Goal: Task Accomplishment & Management: Manage account settings

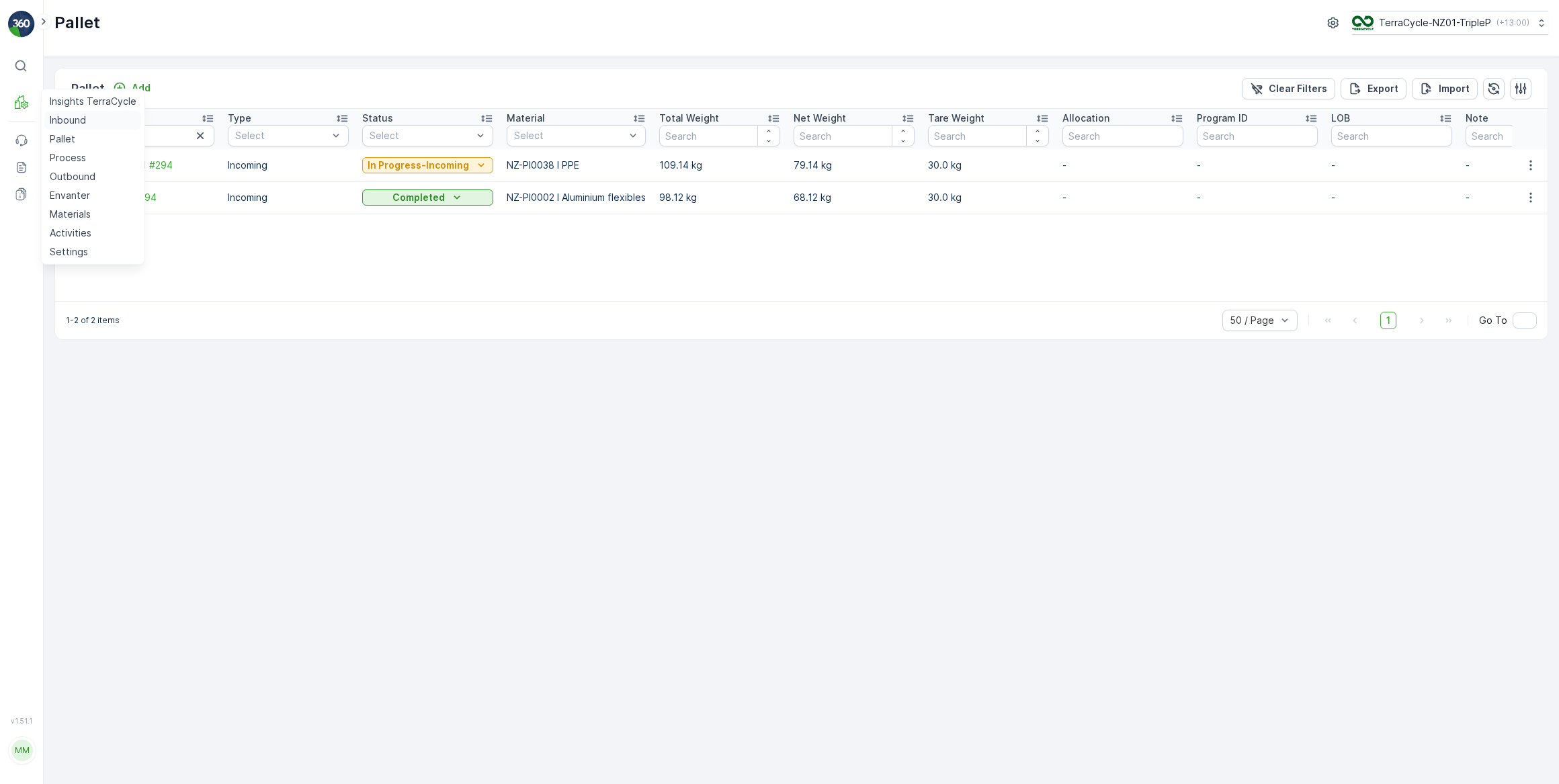
click at [72, 120] on p "Inbound" at bounding box center [68, 120] width 37 height 13
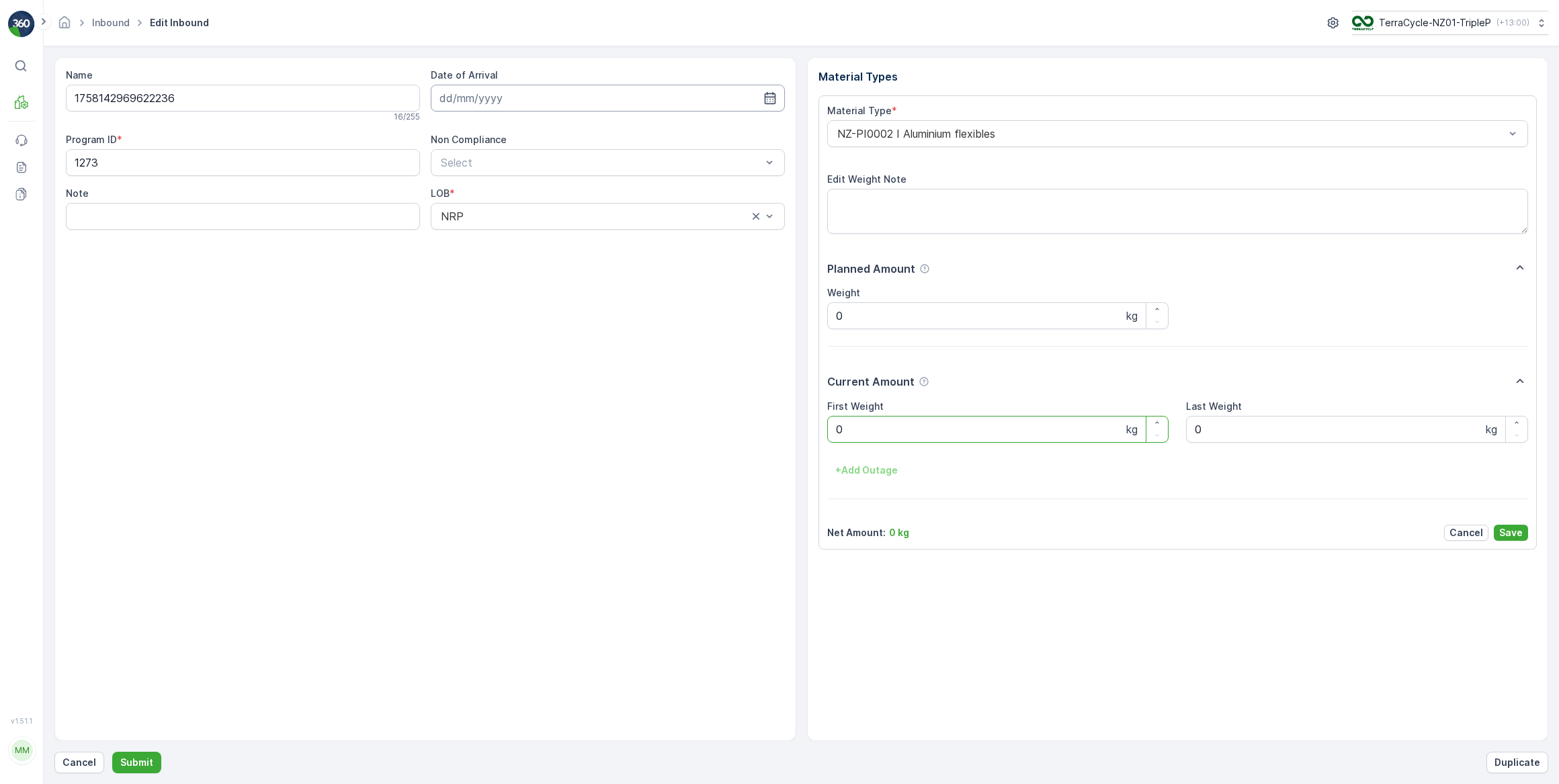
click at [470, 100] on input at bounding box center [607, 98] width 354 height 27
click at [525, 182] on div "1" at bounding box center [526, 183] width 22 height 22
type input "[DATE]"
drag, startPoint x: 881, startPoint y: 427, endPoint x: 780, endPoint y: 395, distance: 105.9
click at [857, 421] on Weight "0" at bounding box center [998, 429] width 342 height 27
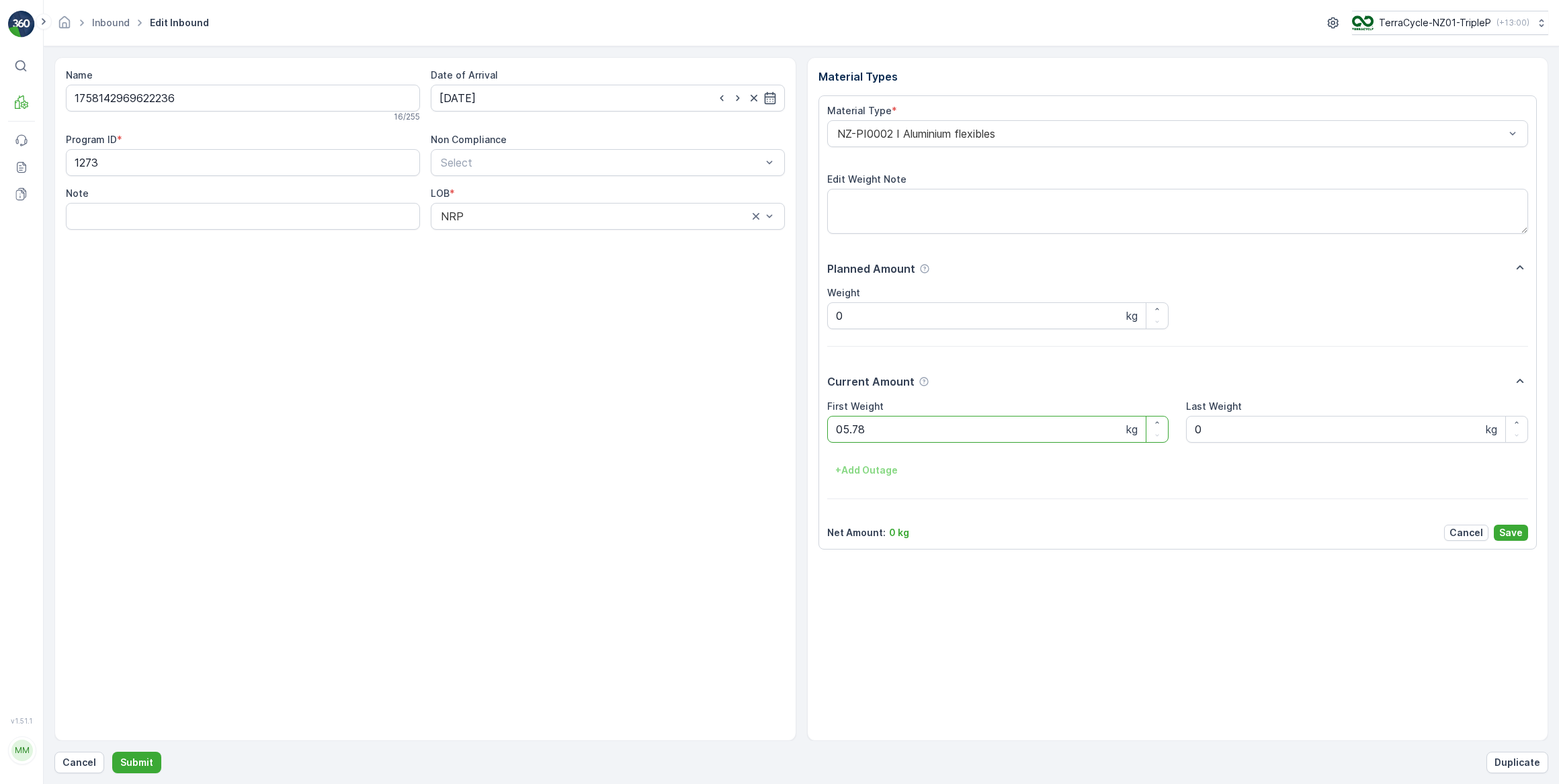
click at [112, 752] on button "Submit" at bounding box center [136, 763] width 49 height 22
click at [496, 104] on input at bounding box center [607, 98] width 354 height 27
click at [526, 188] on div "1" at bounding box center [526, 183] width 22 height 22
type input "[DATE]"
click at [878, 438] on Weight "0" at bounding box center [998, 429] width 342 height 27
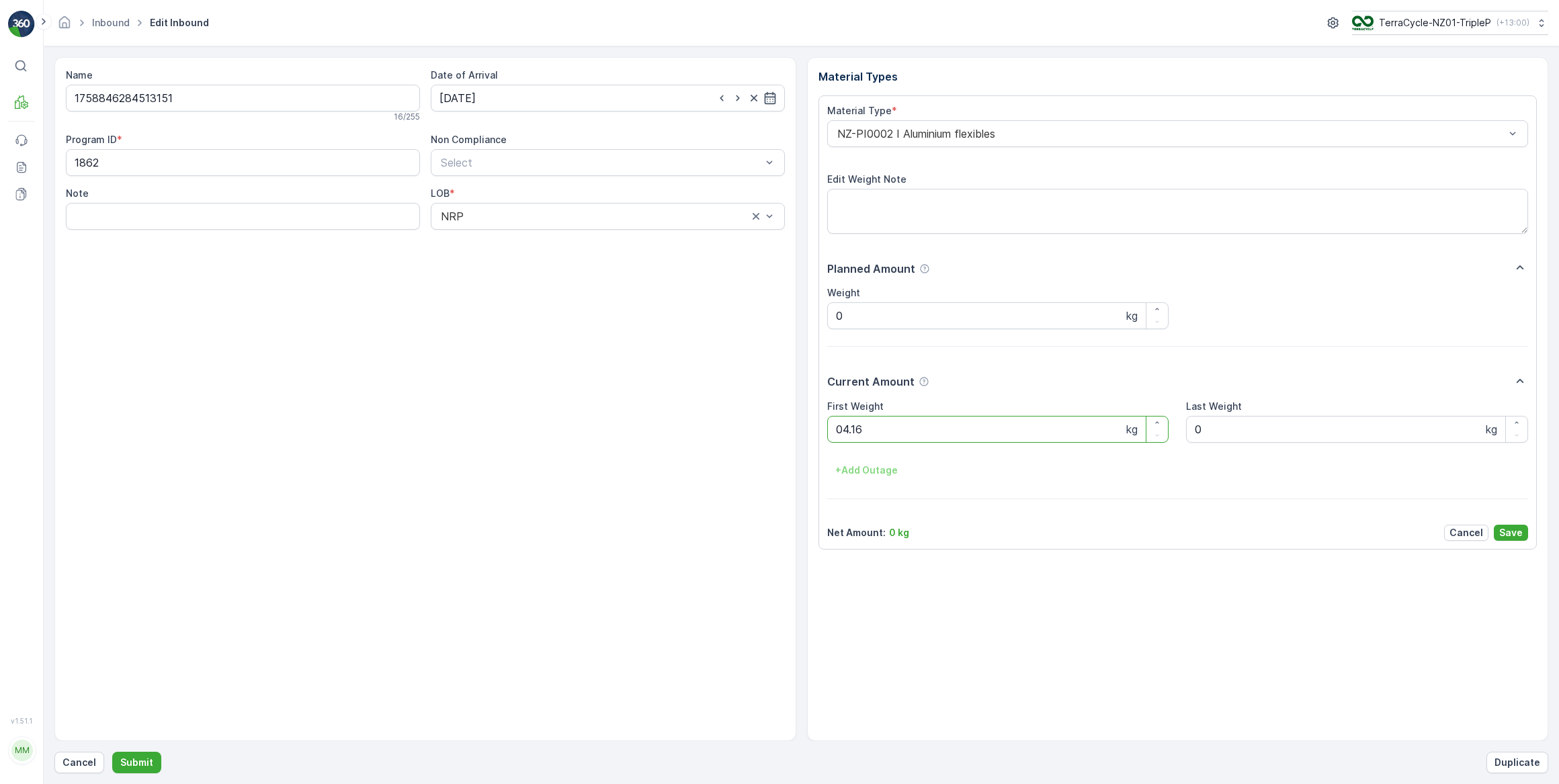
click at [112, 752] on button "Submit" at bounding box center [136, 763] width 49 height 22
click at [488, 97] on input at bounding box center [607, 98] width 354 height 27
click at [527, 185] on div "1" at bounding box center [526, 183] width 22 height 22
type input "[DATE]"
drag, startPoint x: 899, startPoint y: 431, endPoint x: 851, endPoint y: 411, distance: 52.0
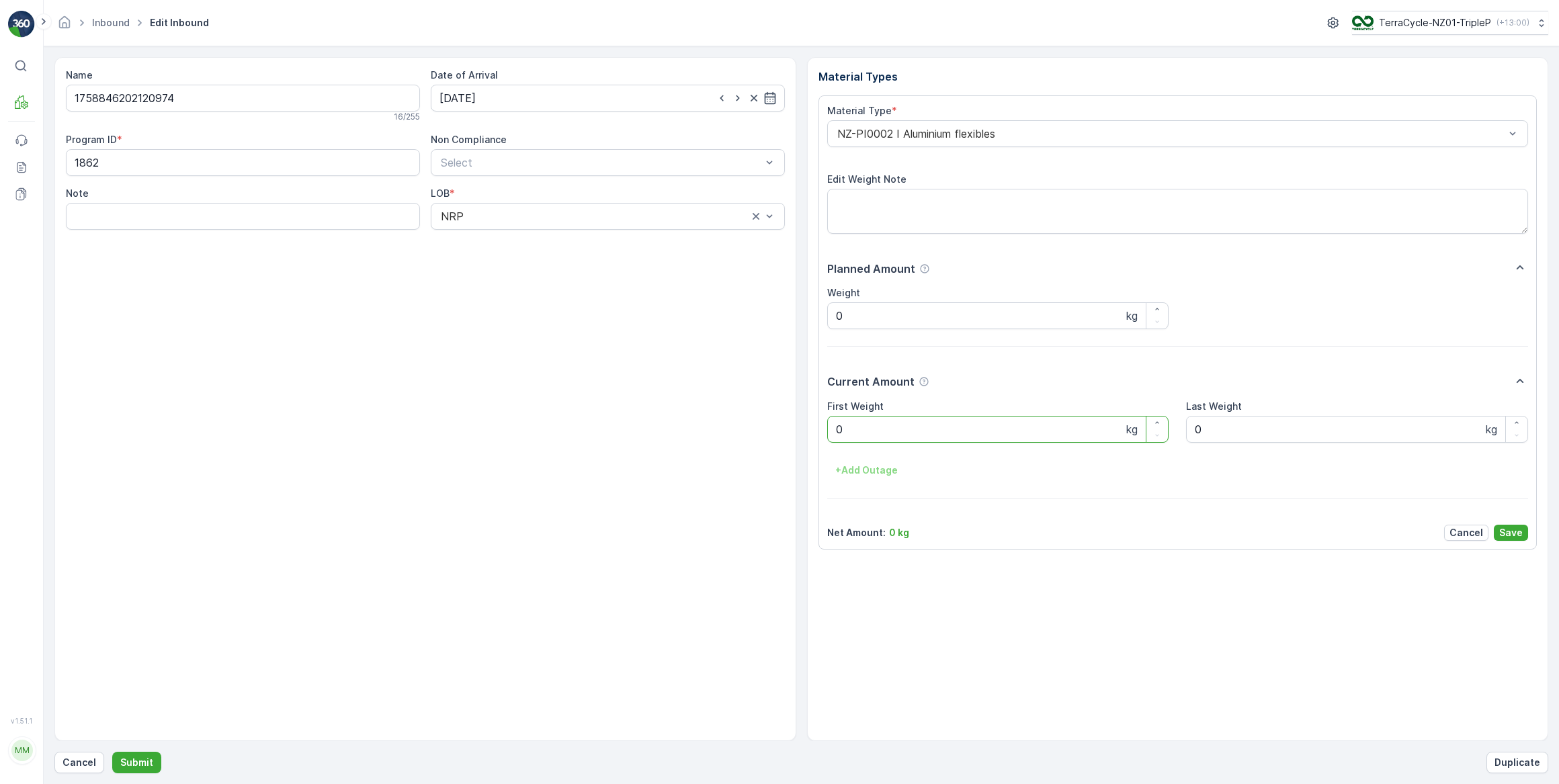
click at [898, 430] on Weight "0" at bounding box center [998, 429] width 342 height 27
click at [112, 752] on button "Submit" at bounding box center [136, 763] width 49 height 22
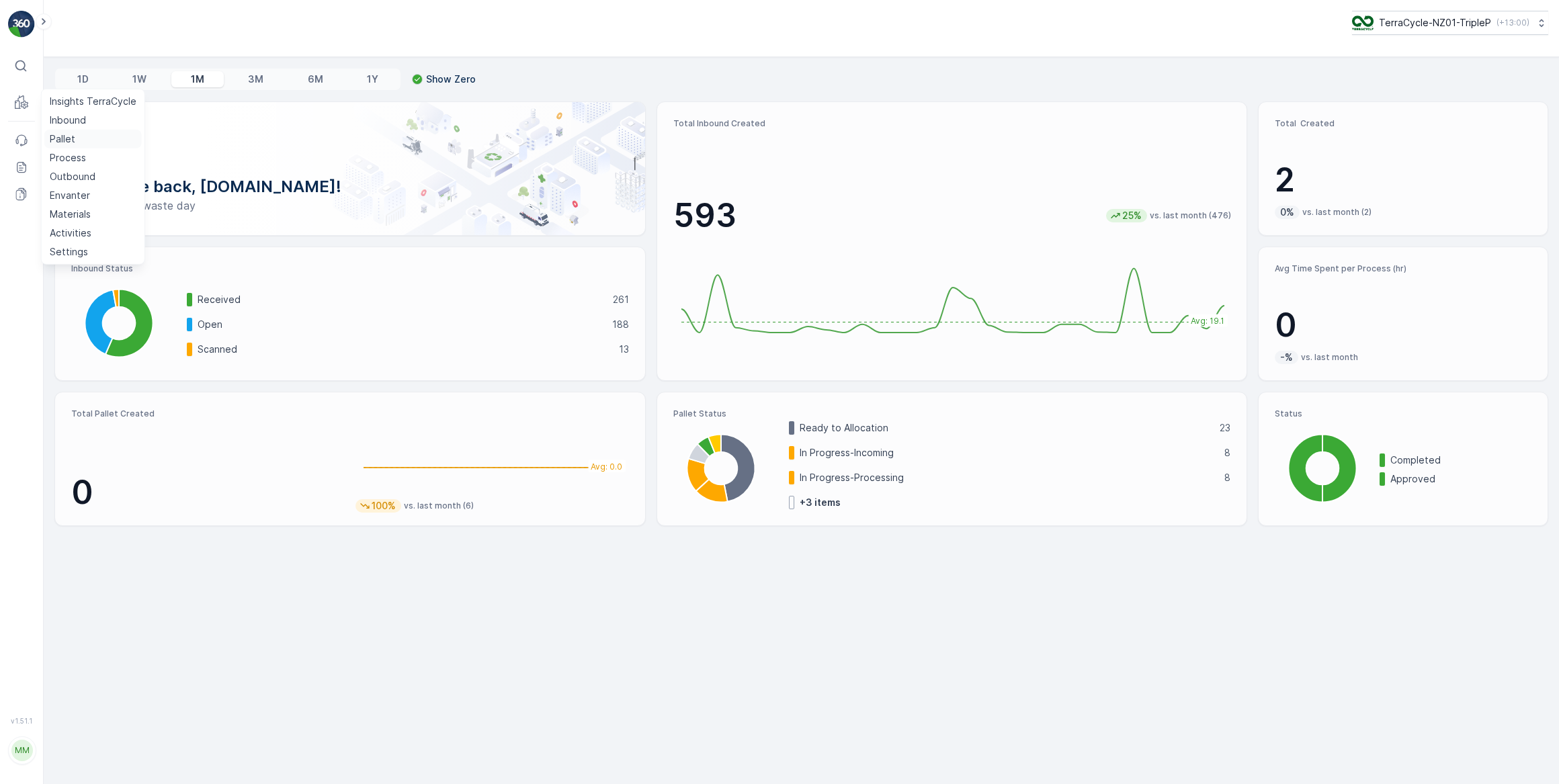
click at [60, 136] on p "Pallet" at bounding box center [62, 139] width 26 height 13
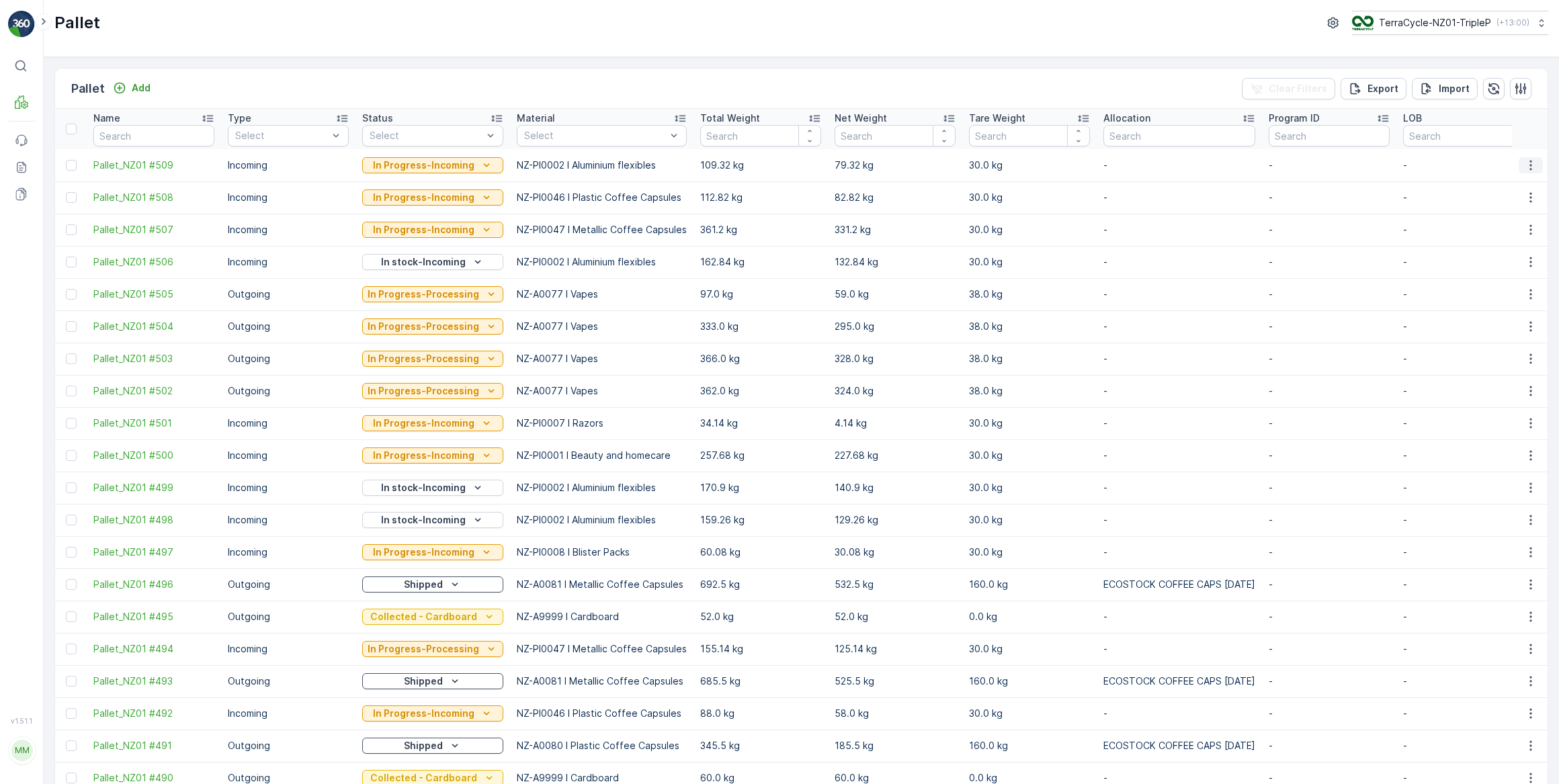
click at [1527, 163] on icon "button" at bounding box center [1530, 165] width 13 height 13
click at [1484, 262] on span "Print QR" at bounding box center [1494, 259] width 37 height 13
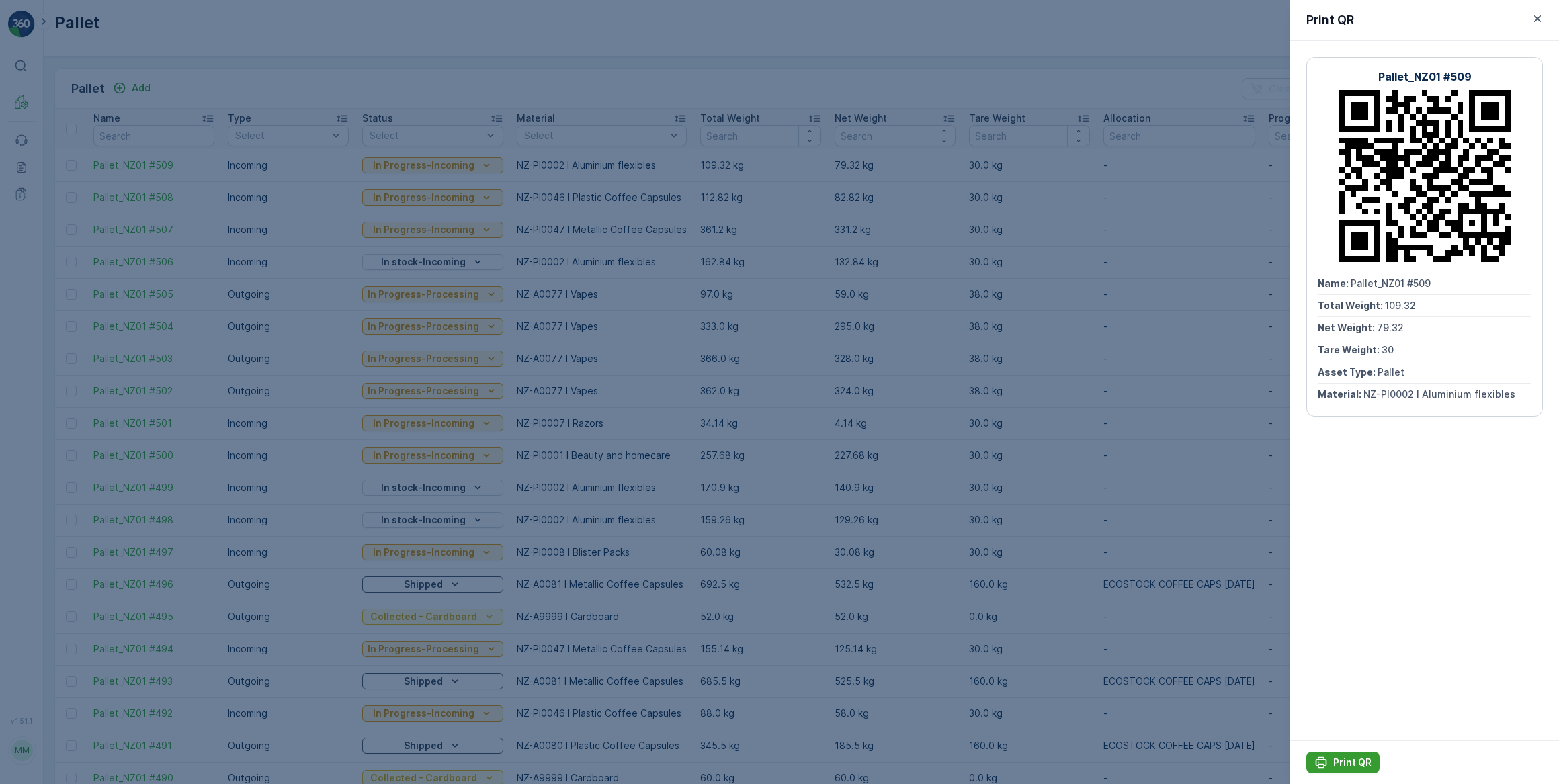
click at [1351, 765] on p "Print QR" at bounding box center [1352, 762] width 38 height 13
click at [1539, 19] on icon "button" at bounding box center [1537, 19] width 7 height 7
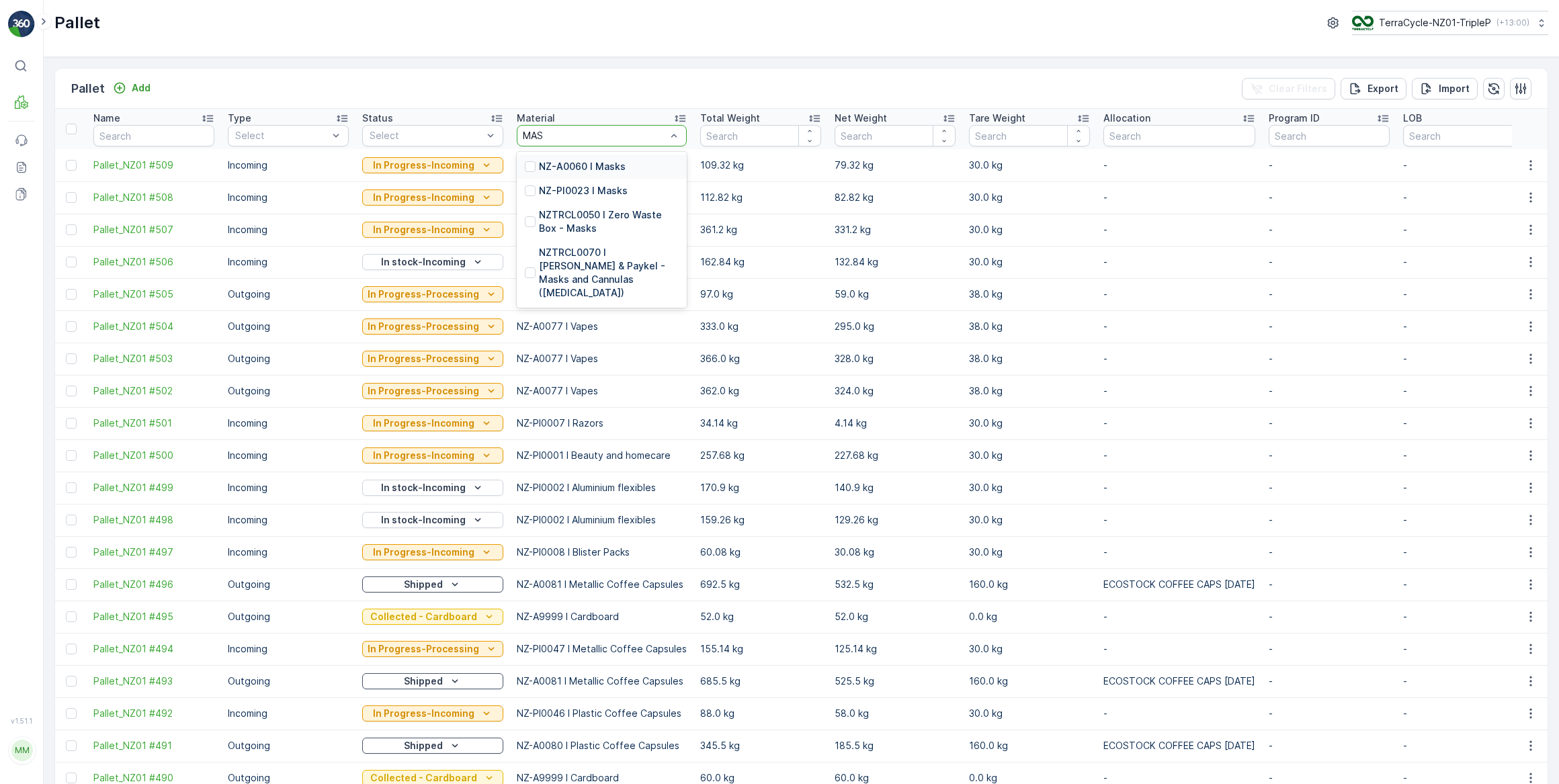
type input "MASK"
click at [607, 188] on p "NZ-PI0023 I Masks" at bounding box center [583, 190] width 89 height 13
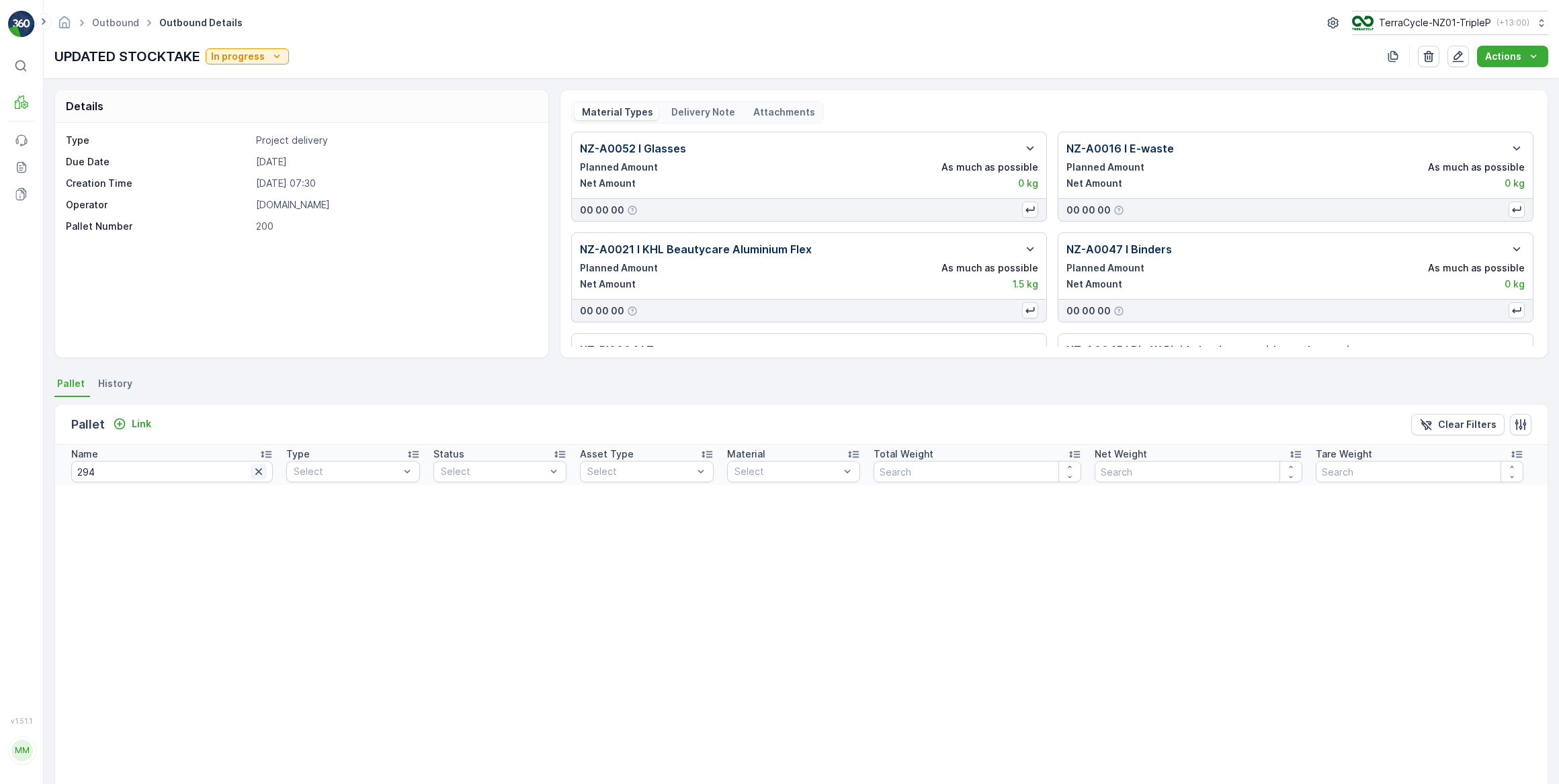
click at [252, 474] on icon "button" at bounding box center [259, 471] width 13 height 13
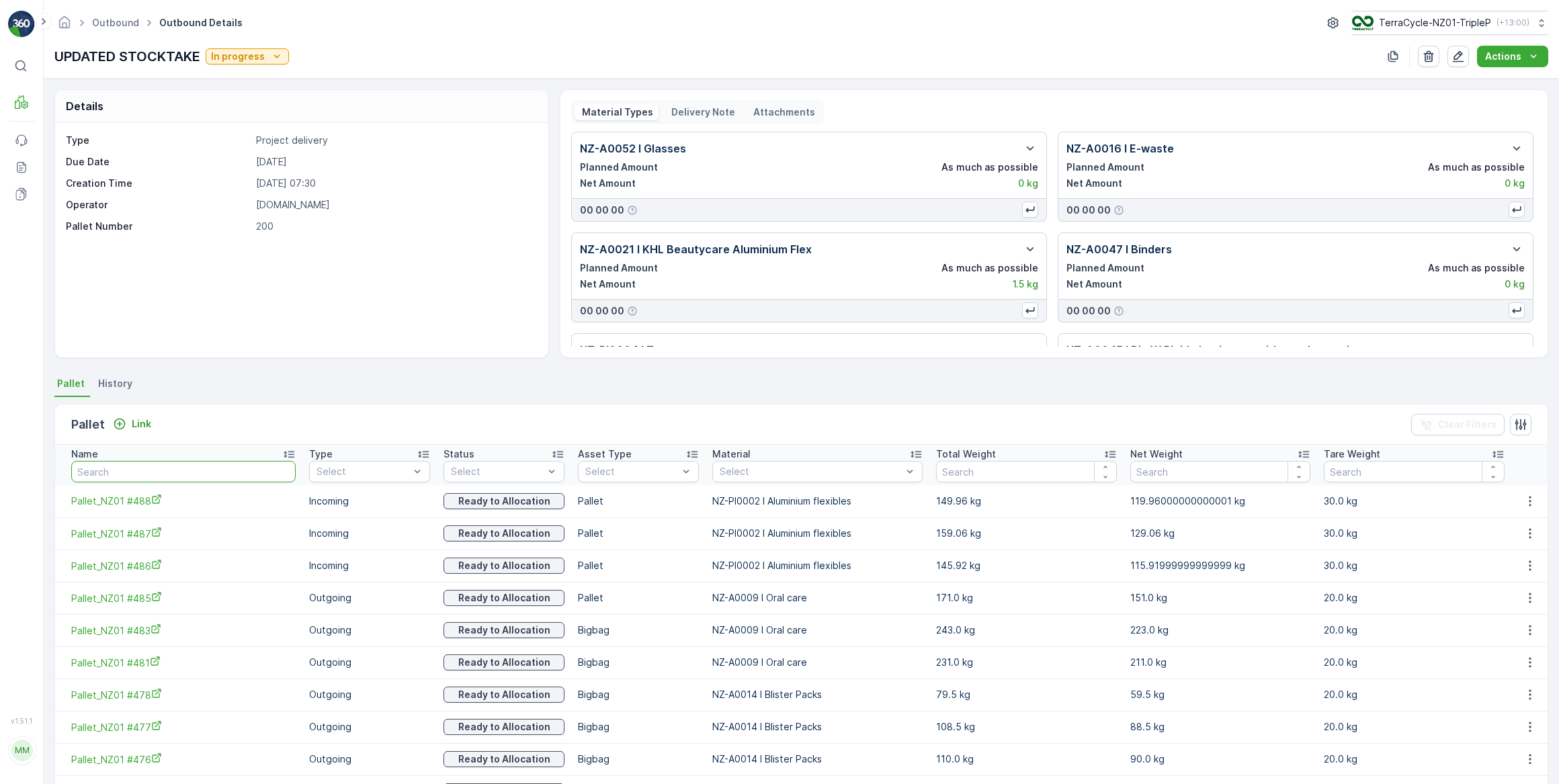
drag, startPoint x: 136, startPoint y: 476, endPoint x: 140, endPoint y: 469, distance: 8.1
click at [138, 473] on input "text" at bounding box center [183, 472] width 224 height 22
type input "MSK002"
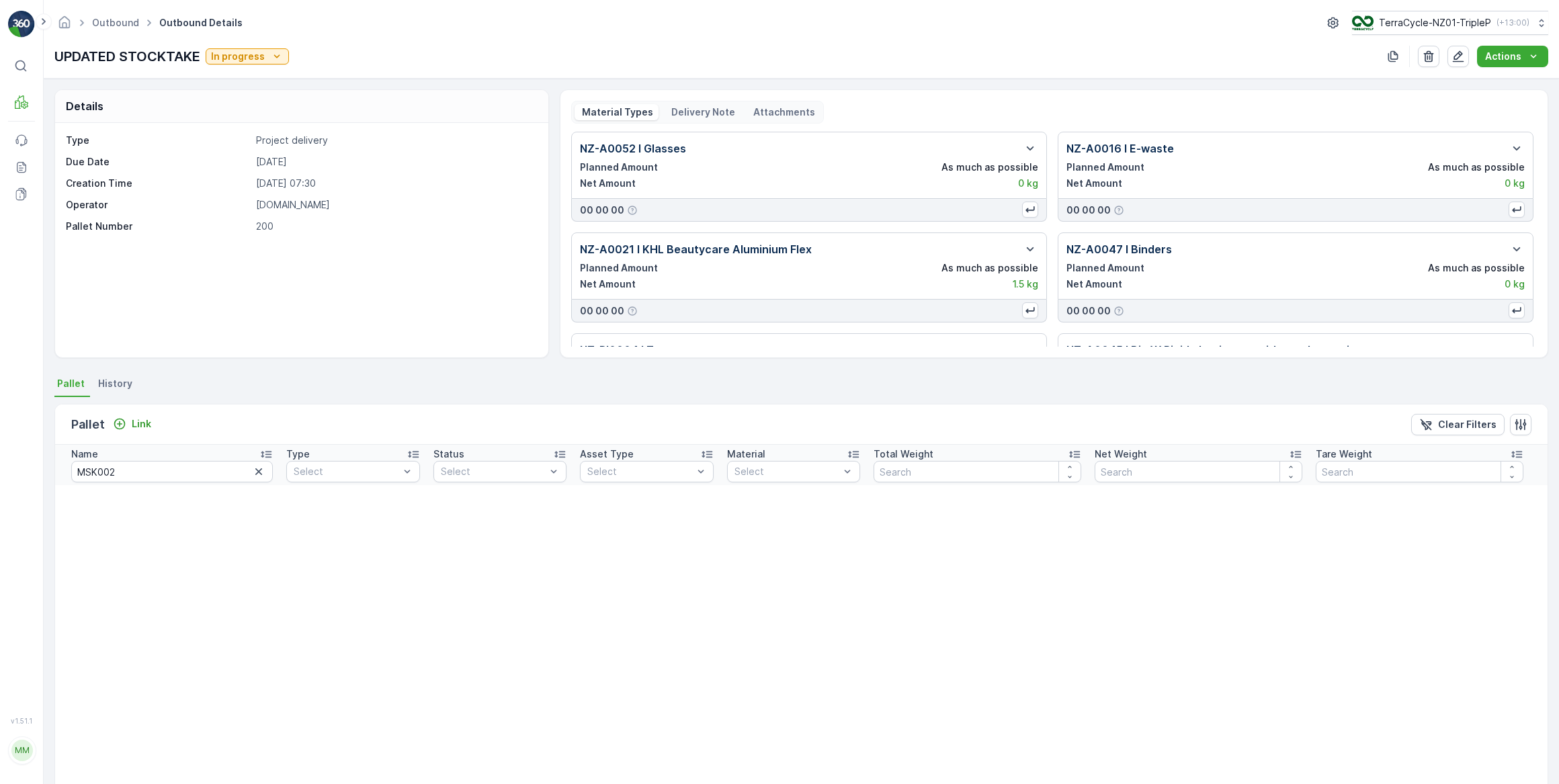
click at [169, 461] on th "Name MSK002" at bounding box center [167, 465] width 224 height 40
click at [169, 461] on input "MSK002" at bounding box center [171, 472] width 202 height 22
type input "MSK"
click at [154, 469] on input "MSK" at bounding box center [171, 472] width 202 height 22
type input "M"
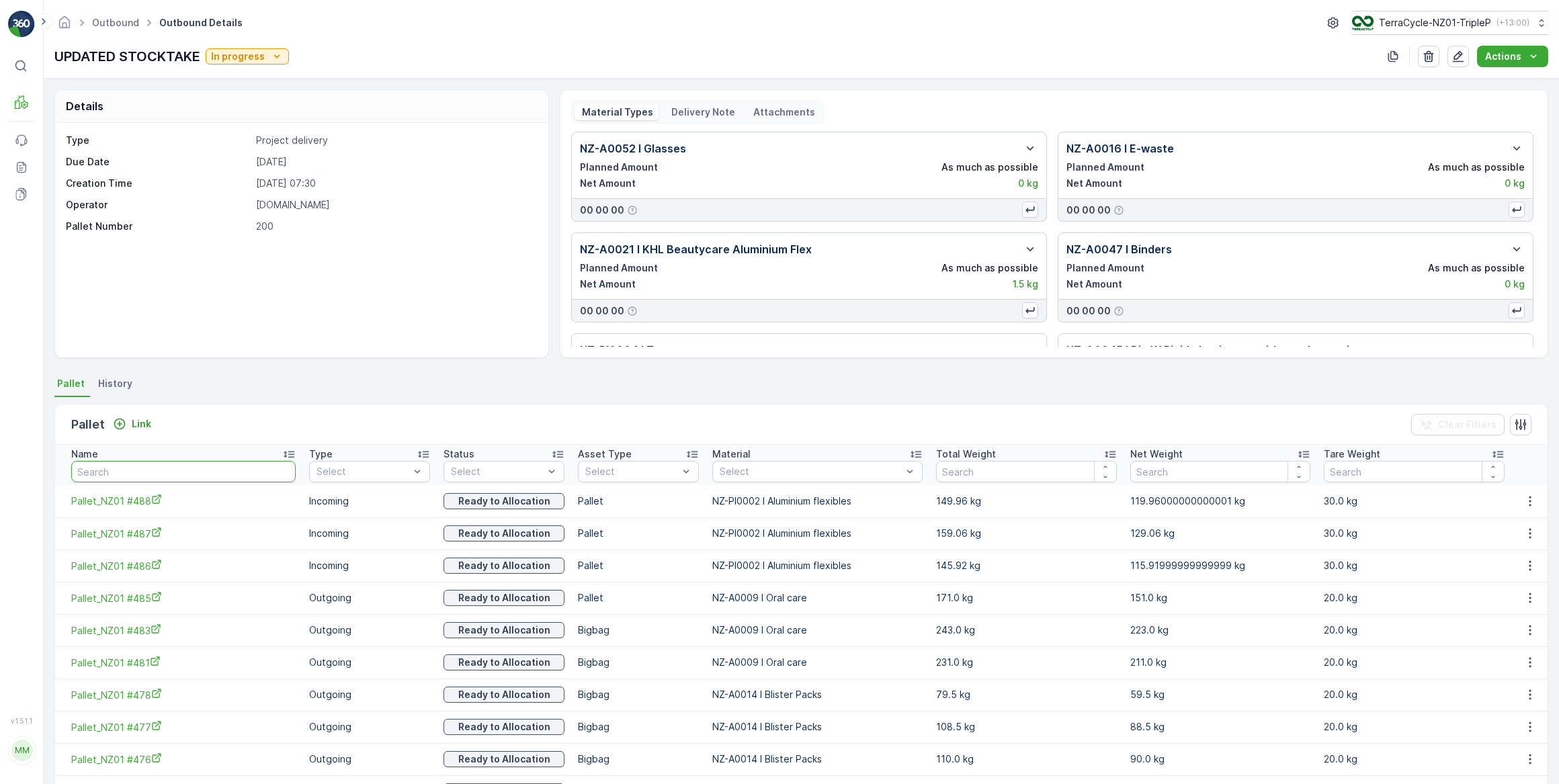
drag, startPoint x: 159, startPoint y: 465, endPoint x: 163, endPoint y: 459, distance: 7.2
click at [160, 465] on input "text" at bounding box center [183, 472] width 224 height 22
type input "002"
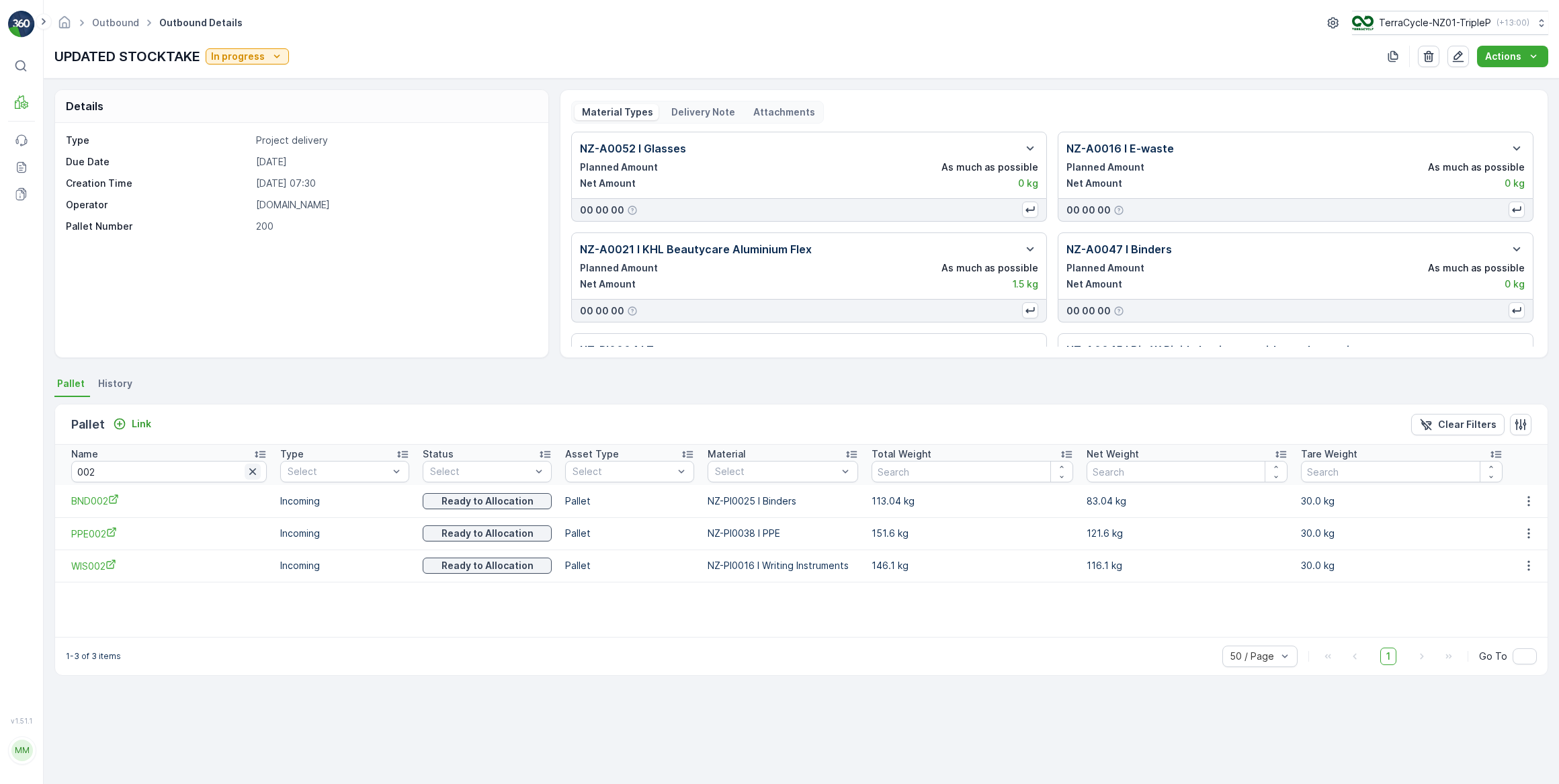
click at [246, 472] on icon "button" at bounding box center [252, 471] width 13 height 13
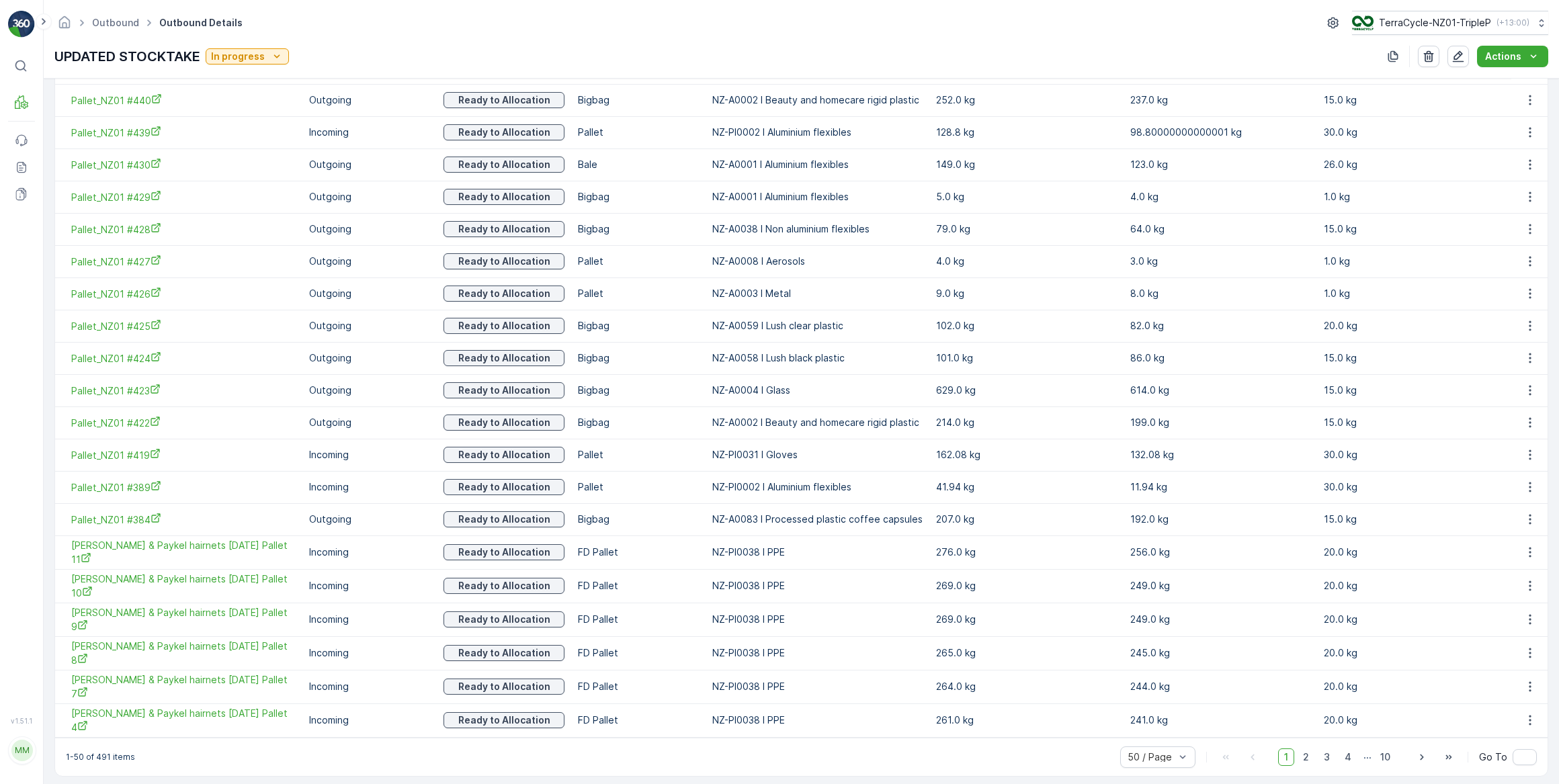
scroll to position [1369, 0]
click at [1304, 748] on span "2" at bounding box center [1306, 757] width 18 height 17
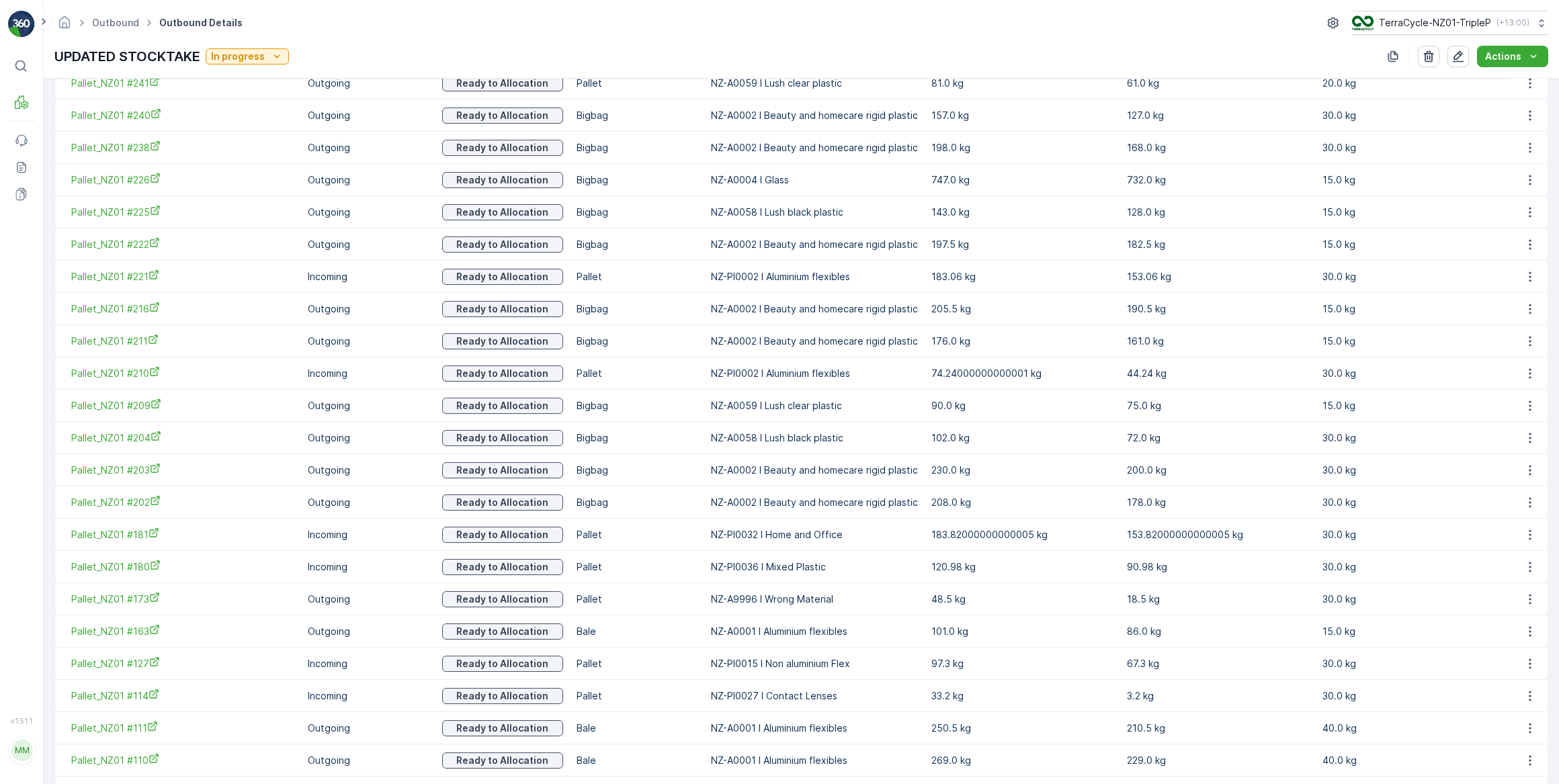
scroll to position [1369, 0]
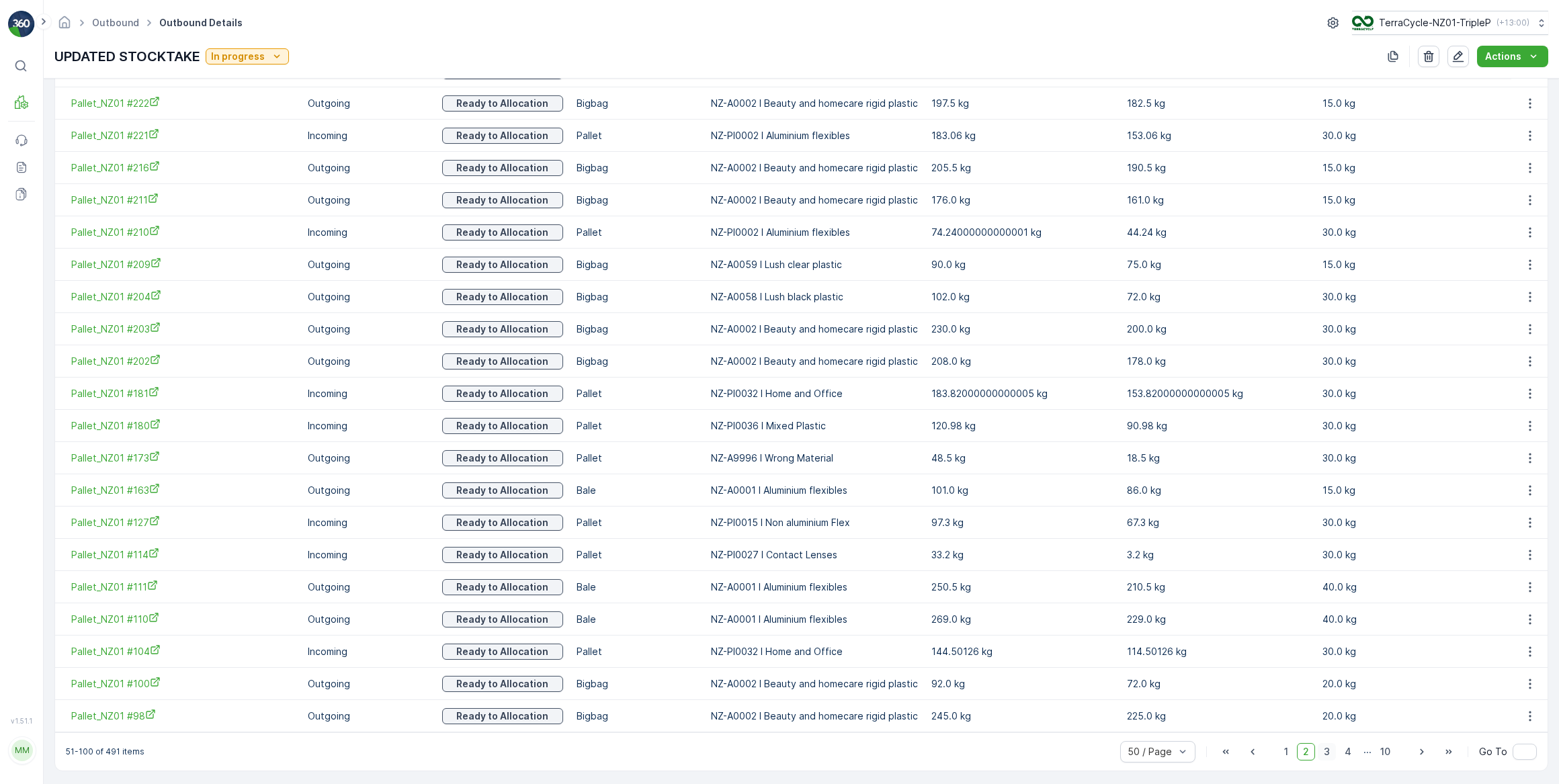
click at [1326, 748] on span "3" at bounding box center [1326, 752] width 18 height 17
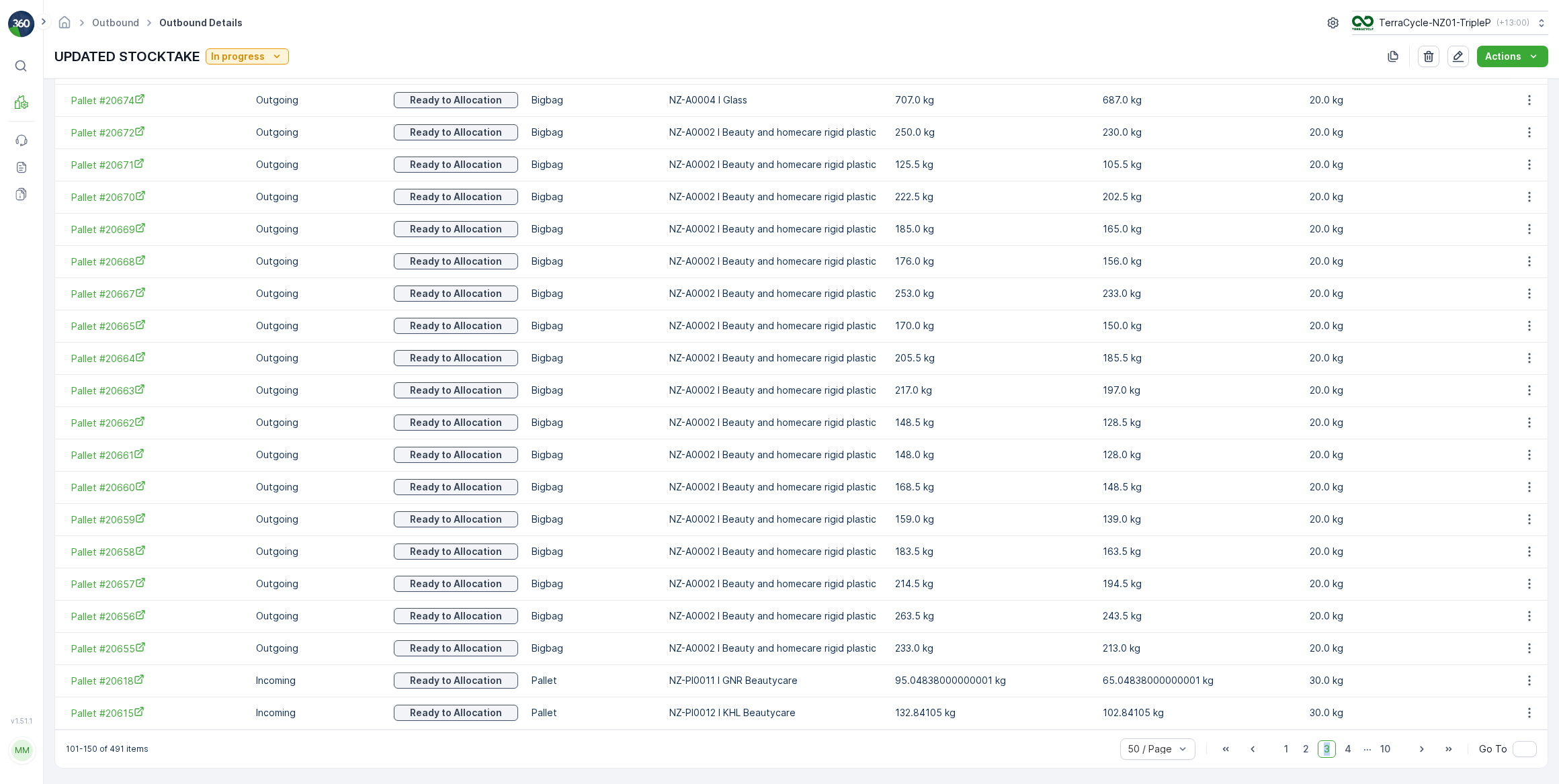
scroll to position [1369, 0]
click at [1350, 751] on span "4" at bounding box center [1348, 748] width 19 height 17
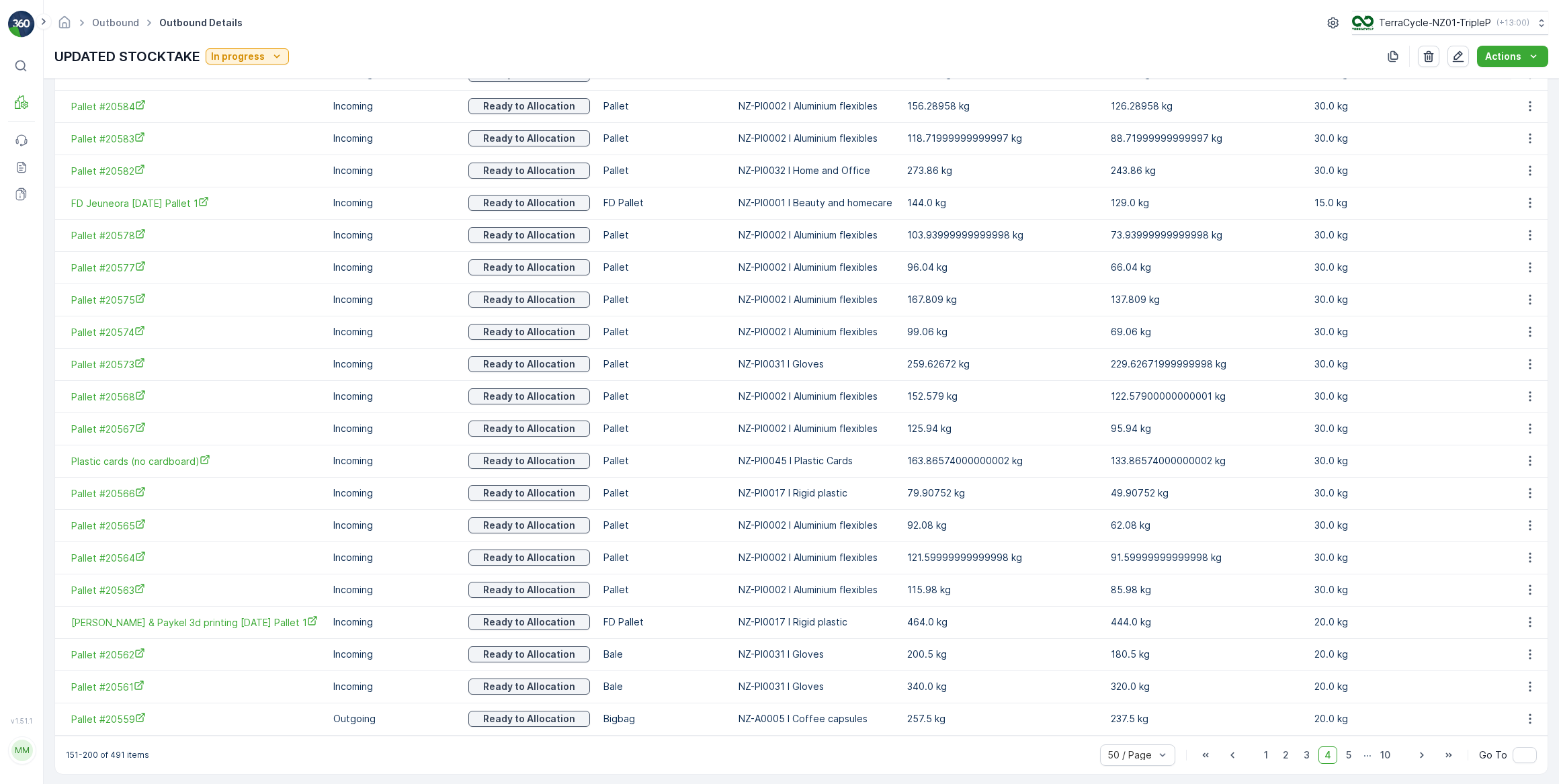
scroll to position [1369, 0]
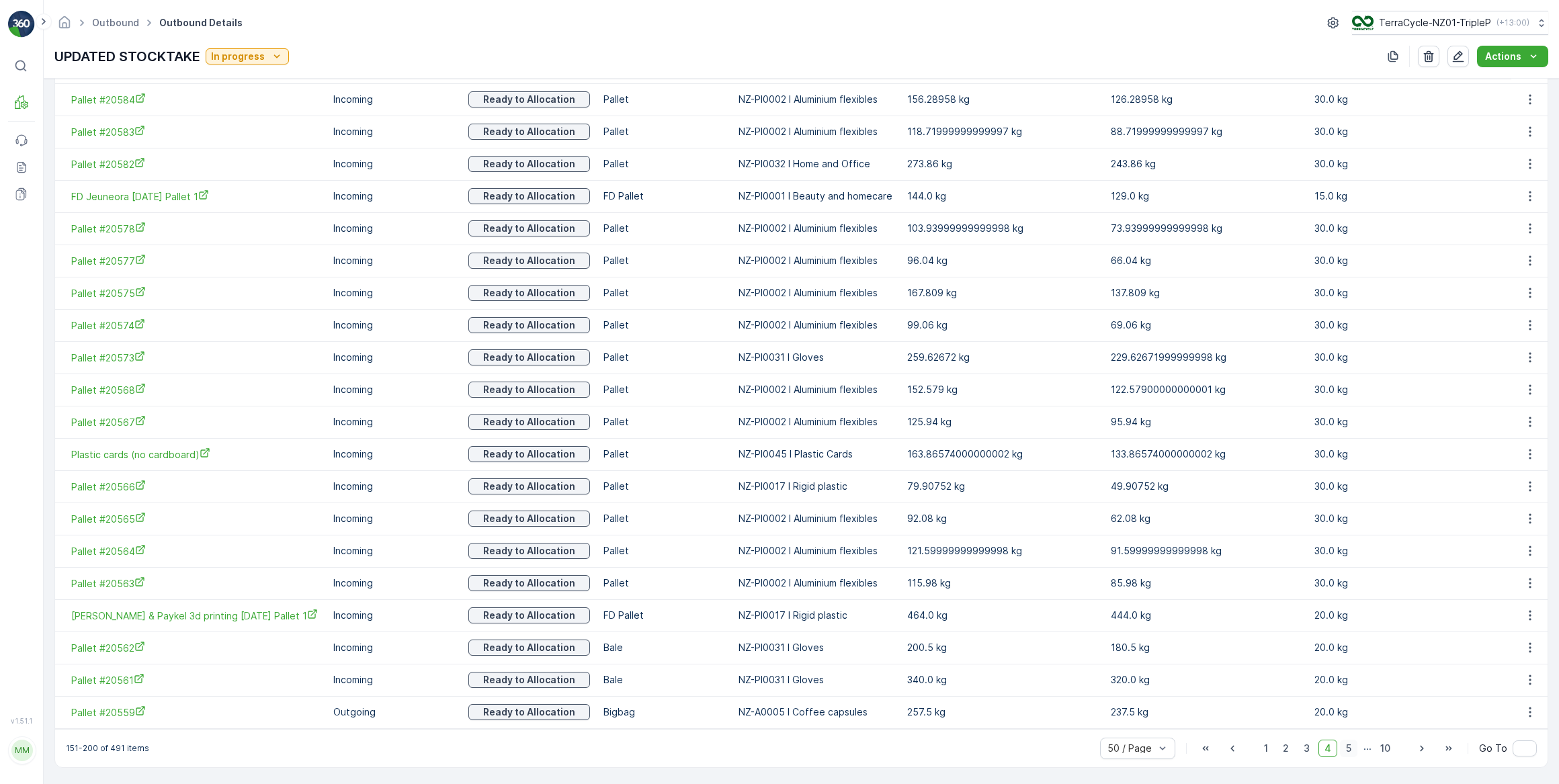
click at [1350, 751] on span "5" at bounding box center [1349, 748] width 17 height 17
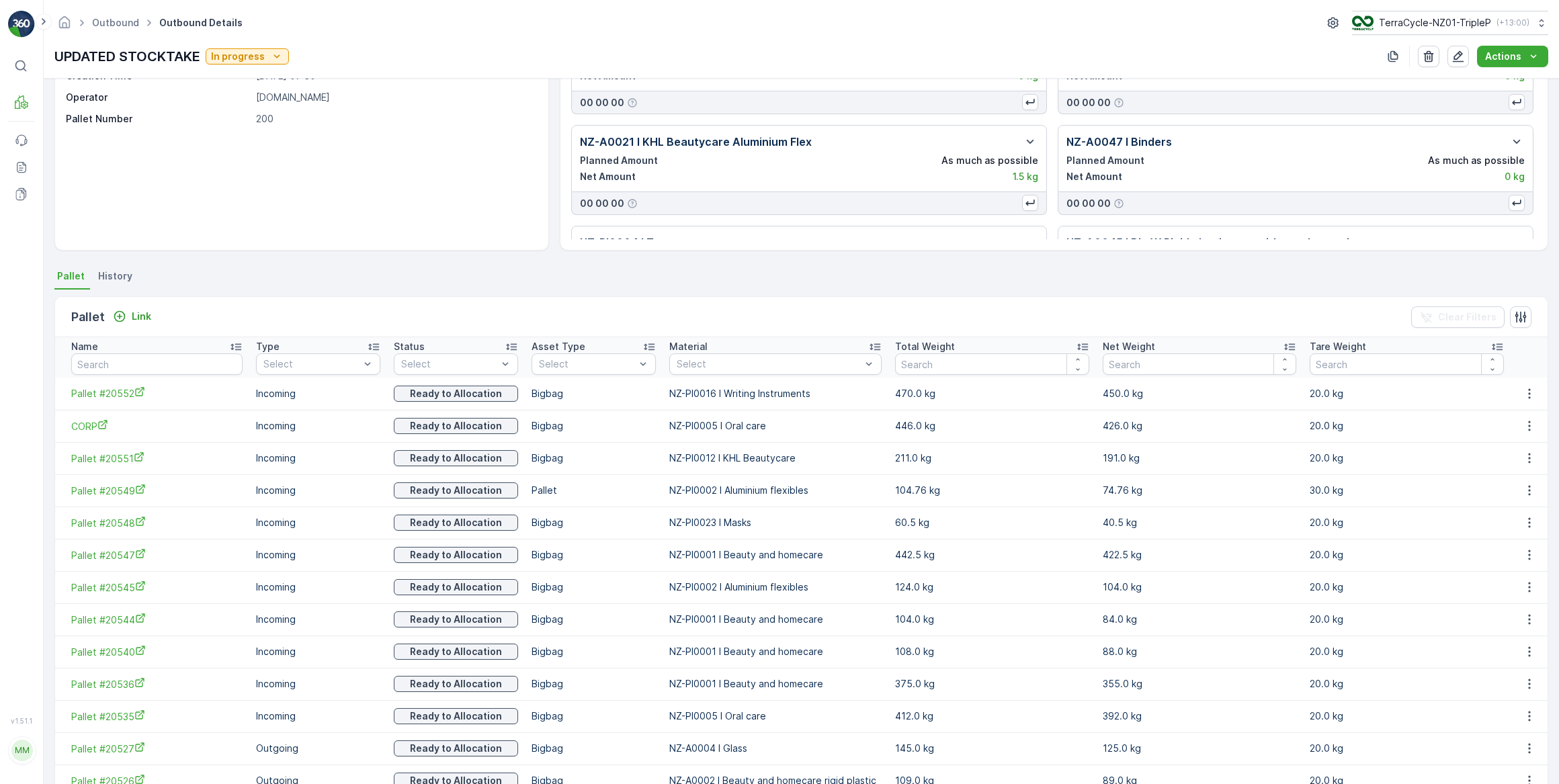
scroll to position [86, 0]
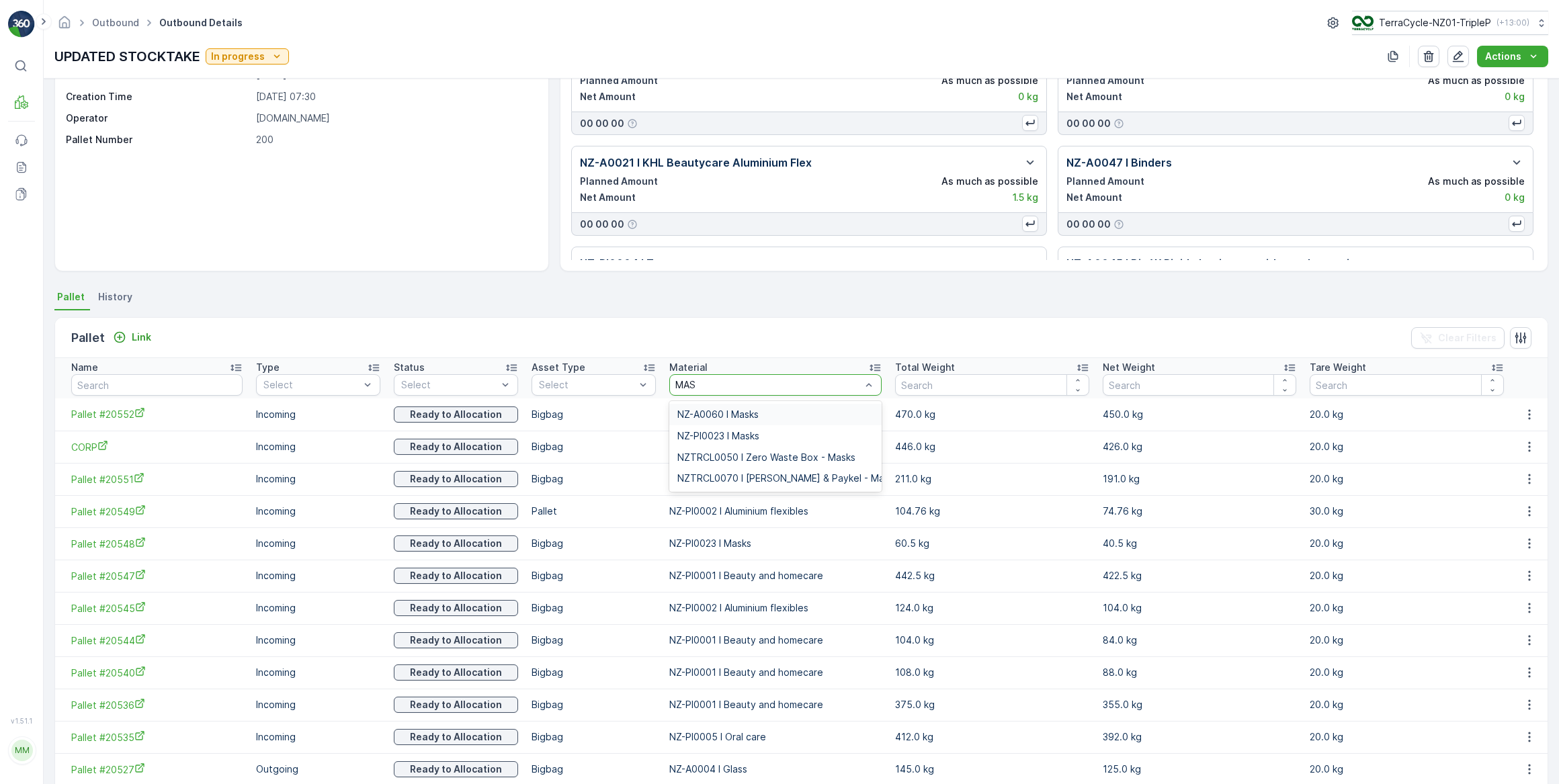
type input "MASK"
click at [759, 434] on span "NZ-PI0023 I Masks" at bounding box center [718, 436] width 82 height 11
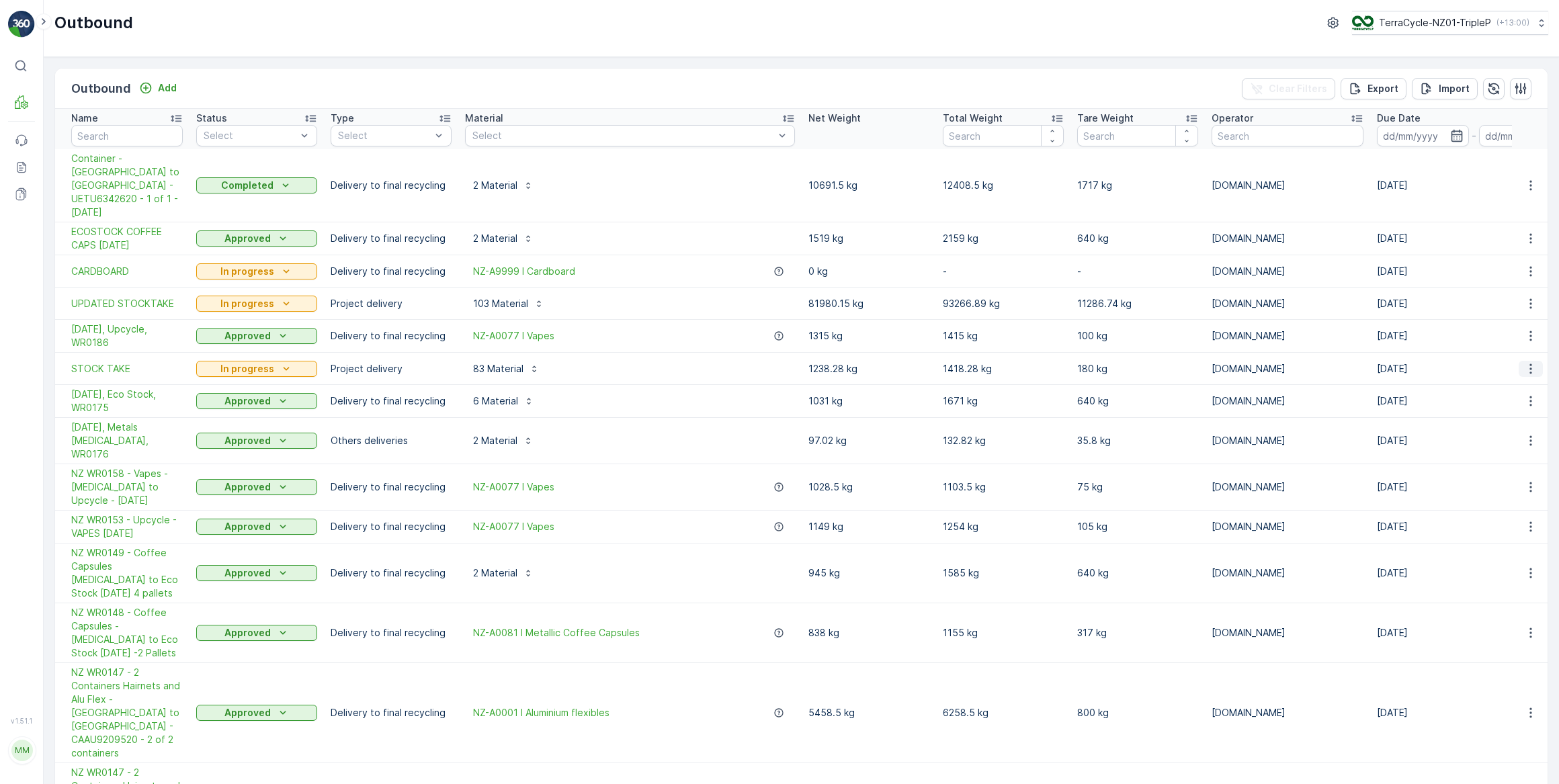
click at [1525, 362] on icon "button" at bounding box center [1530, 368] width 13 height 13
click at [1495, 363] on span "See More Details" at bounding box center [1497, 361] width 78 height 13
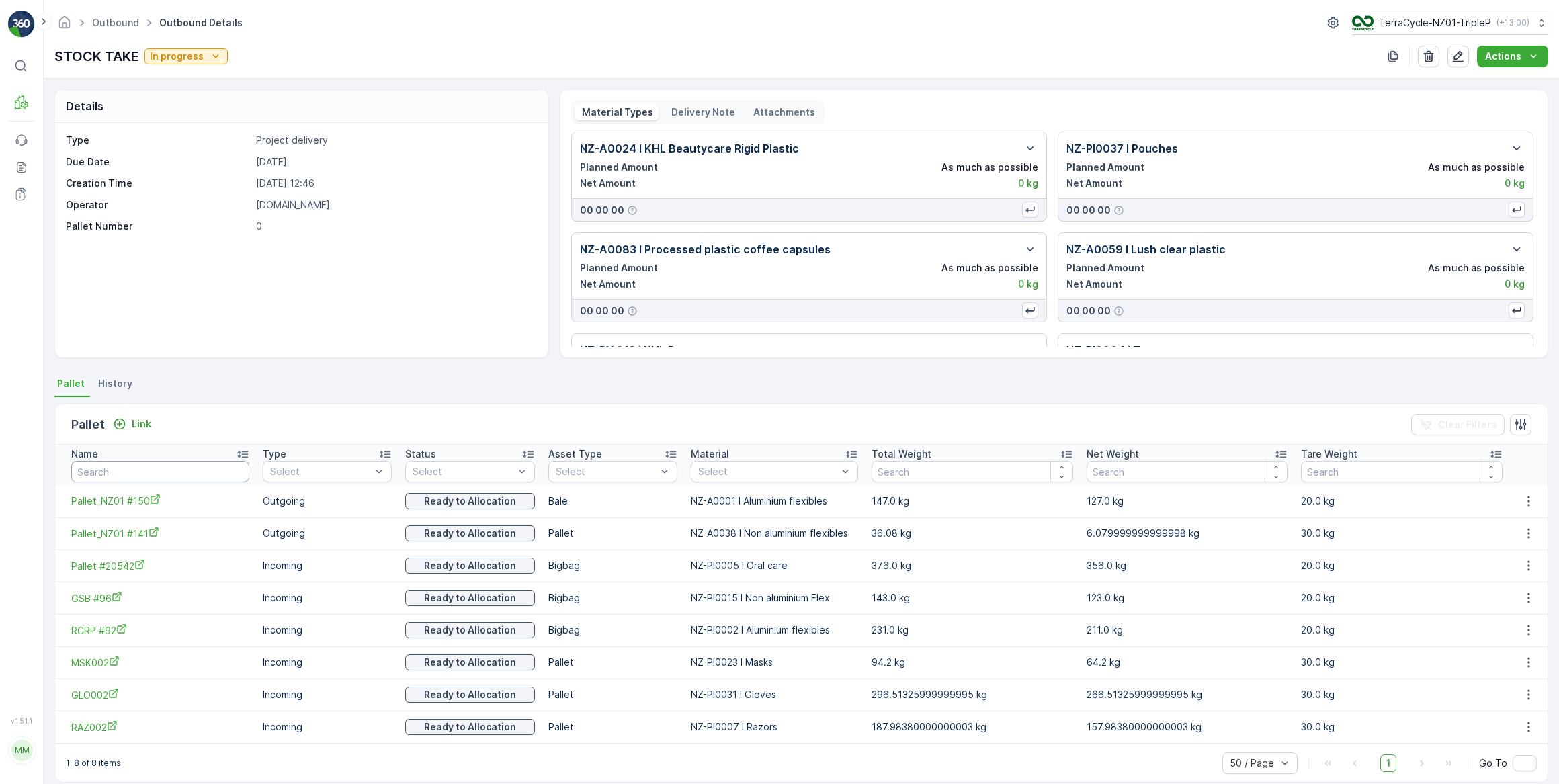
click at [141, 471] on input "text" at bounding box center [160, 472] width 178 height 22
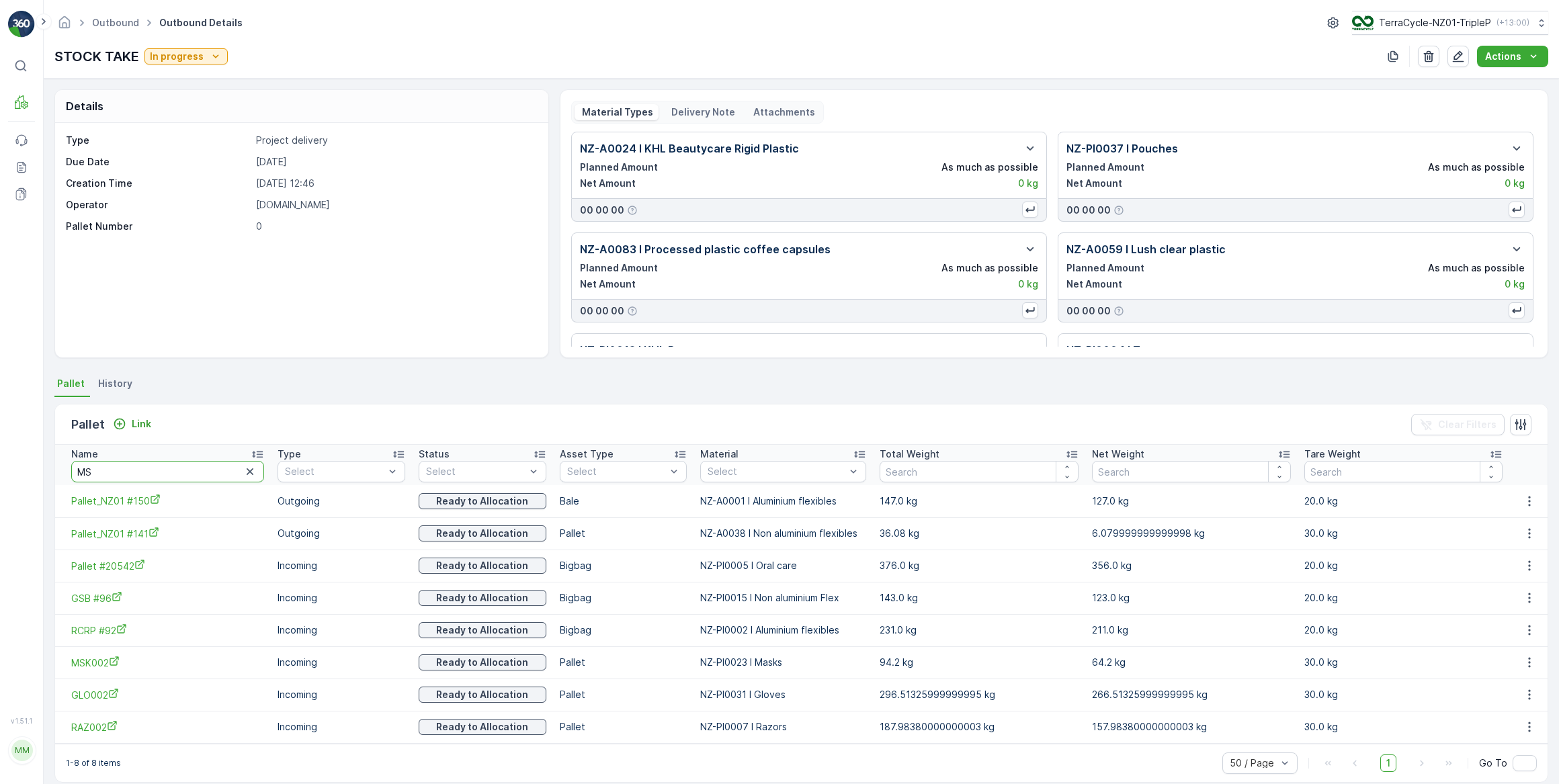
type input "MSK"
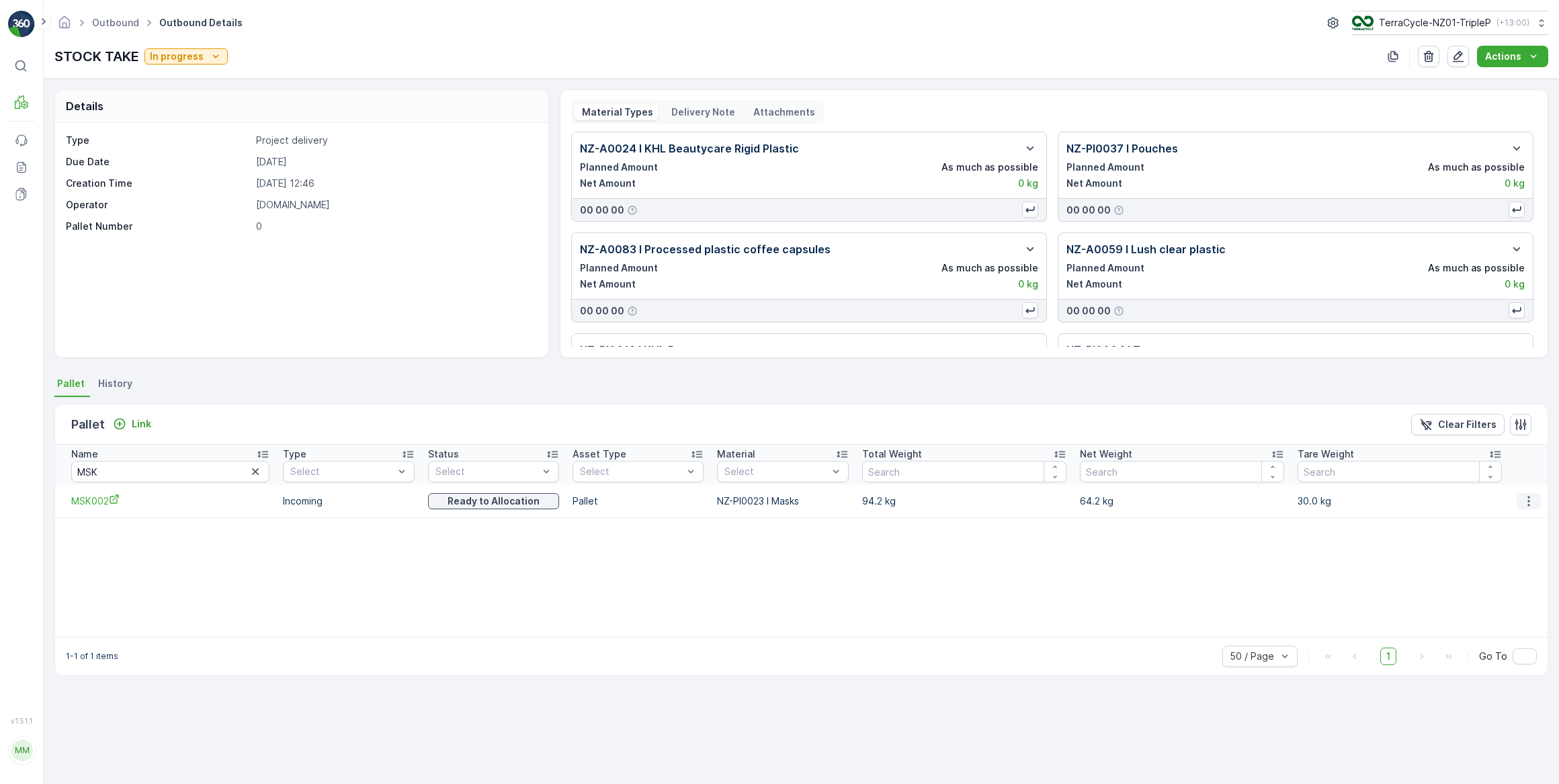
click at [1527, 502] on icon "button" at bounding box center [1529, 501] width 13 height 13
click at [1508, 544] on span "Unlink Pallet" at bounding box center [1503, 545] width 55 height 13
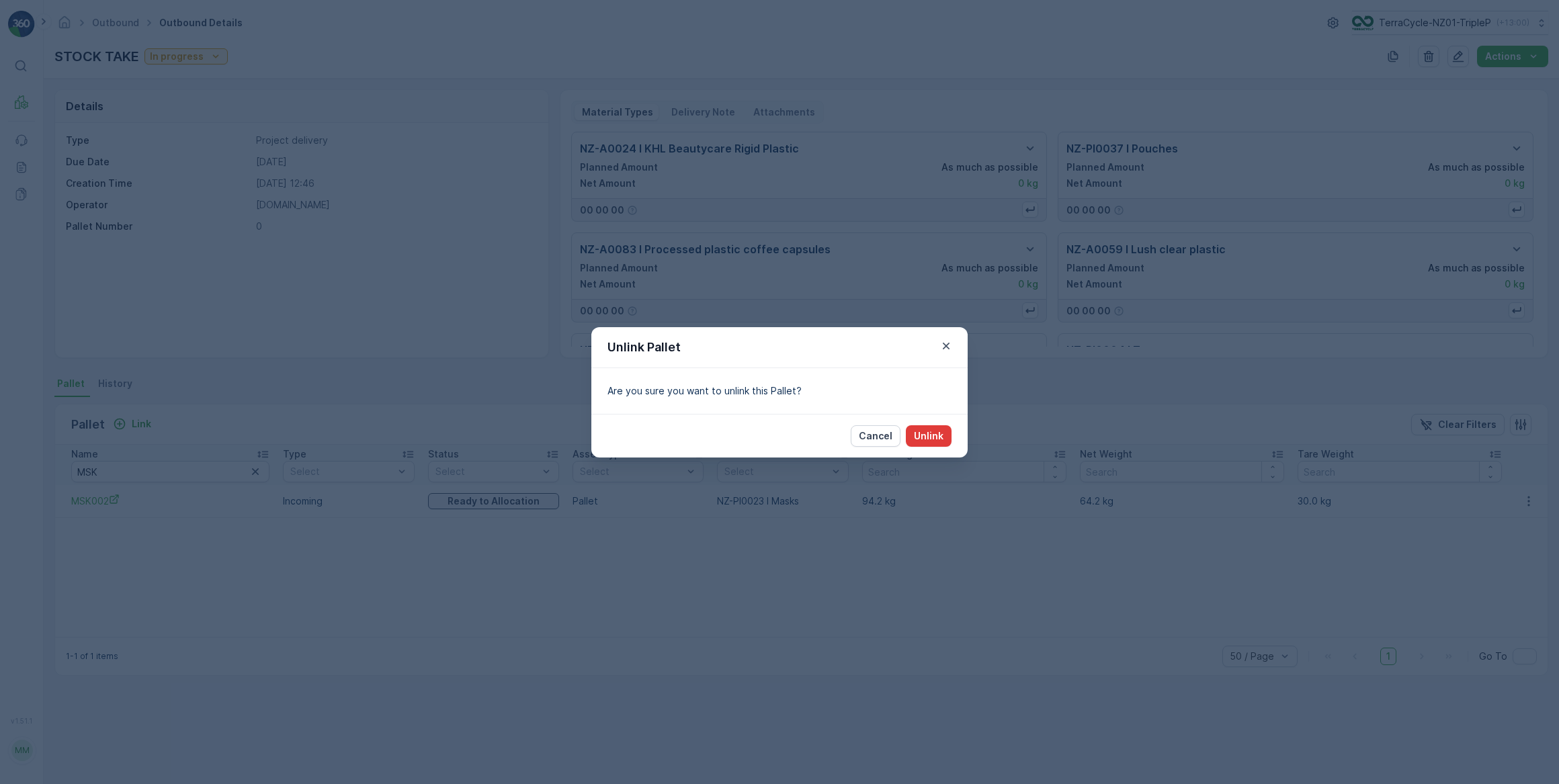
click at [940, 439] on p "Unlink" at bounding box center [929, 435] width 30 height 13
click at [922, 434] on p "Unlink" at bounding box center [929, 435] width 30 height 13
click at [866, 437] on p "Cancel" at bounding box center [875, 435] width 33 height 13
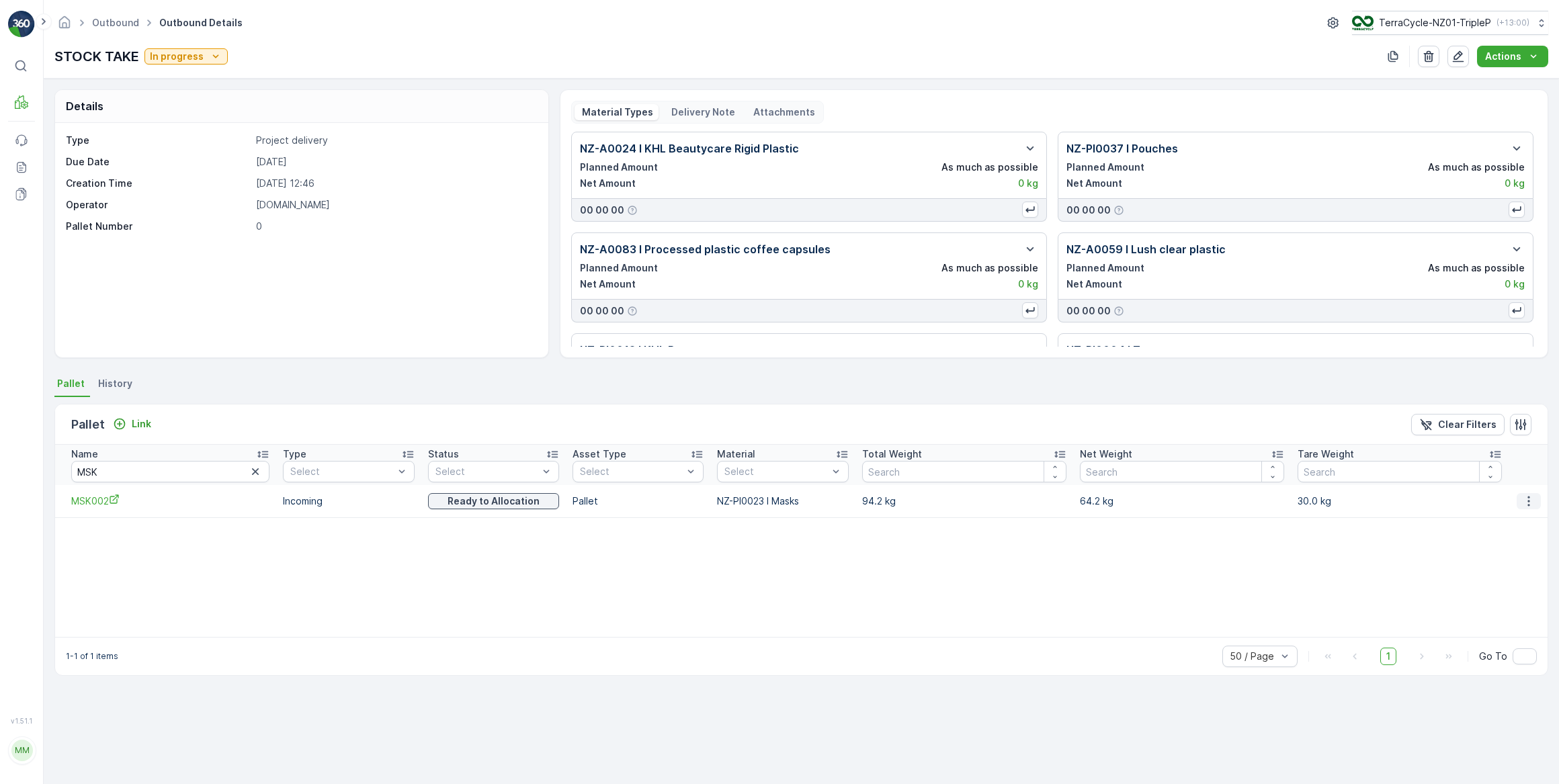
click at [1528, 501] on icon "button" at bounding box center [1529, 501] width 2 height 10
click at [1515, 545] on span "Unlink Pallet" at bounding box center [1503, 545] width 55 height 13
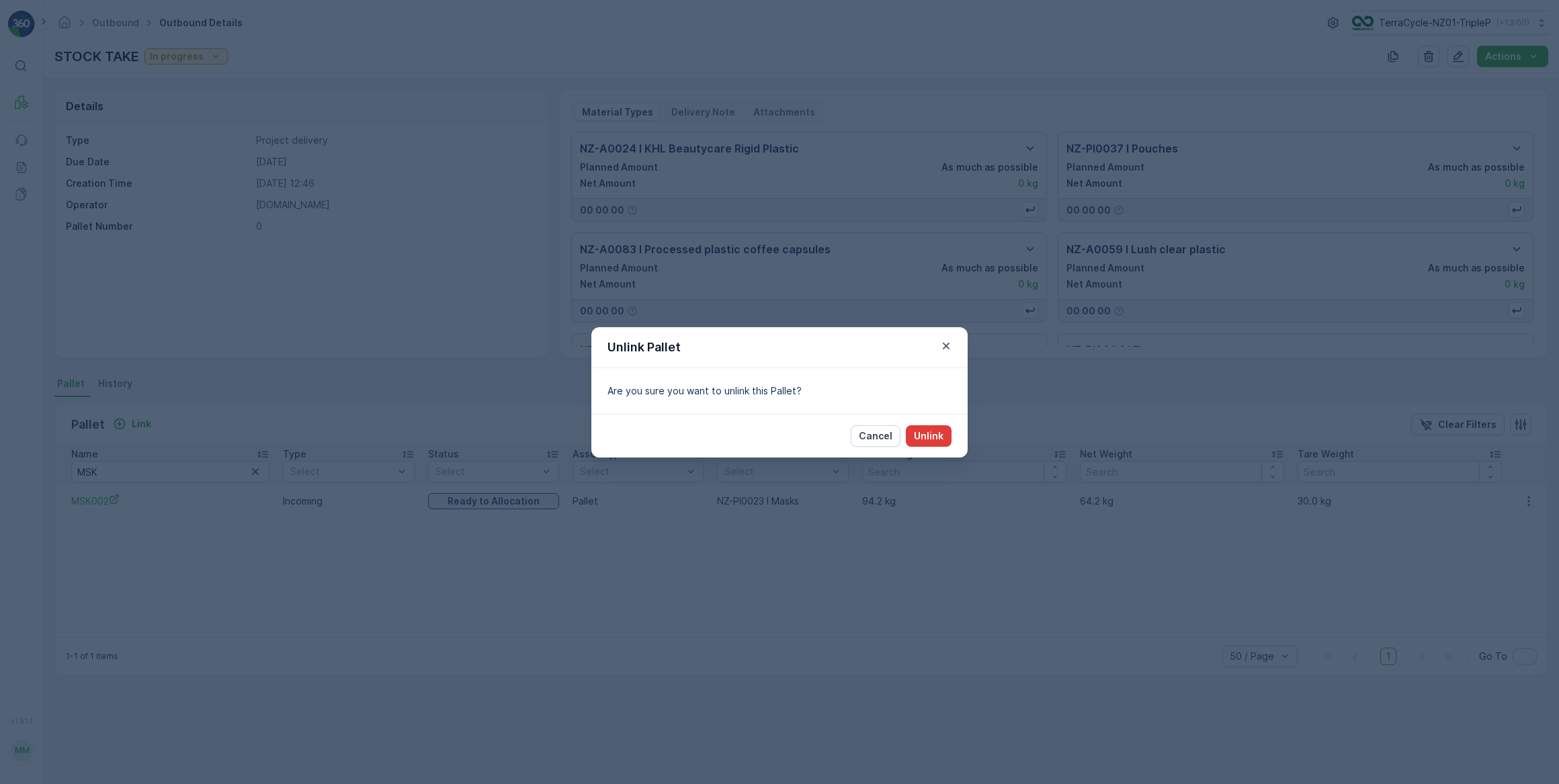
click at [934, 437] on p "Unlink" at bounding box center [929, 435] width 30 height 13
click at [885, 441] on p "Cancel" at bounding box center [875, 435] width 33 height 13
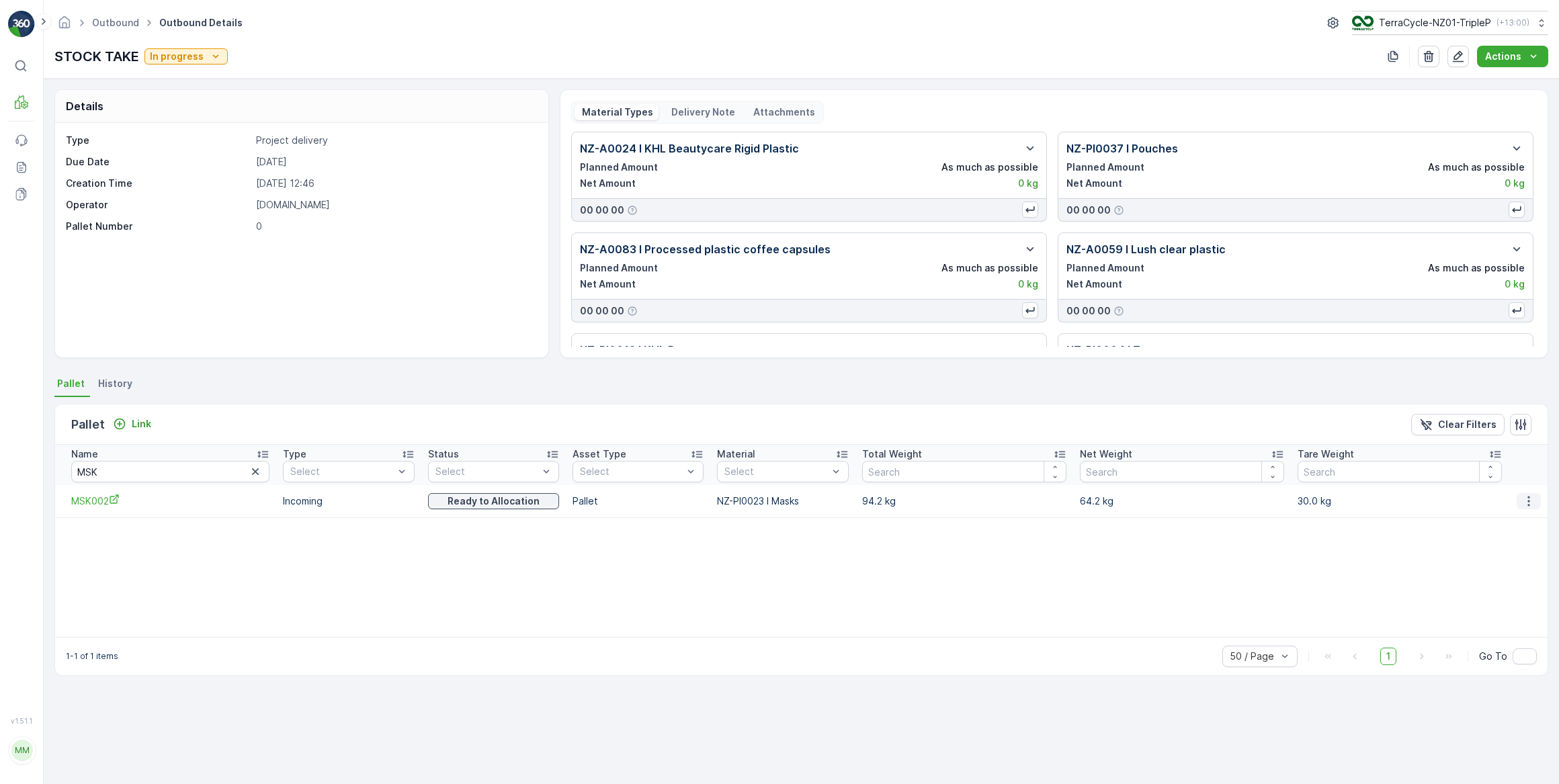
click at [1529, 504] on icon "button" at bounding box center [1529, 501] width 13 height 13
click at [1514, 522] on span "See More Details" at bounding box center [1515, 520] width 78 height 13
click at [1529, 501] on icon "button" at bounding box center [1529, 501] width 2 height 10
click at [1505, 544] on span "Unlink Pallet" at bounding box center [1503, 545] width 55 height 13
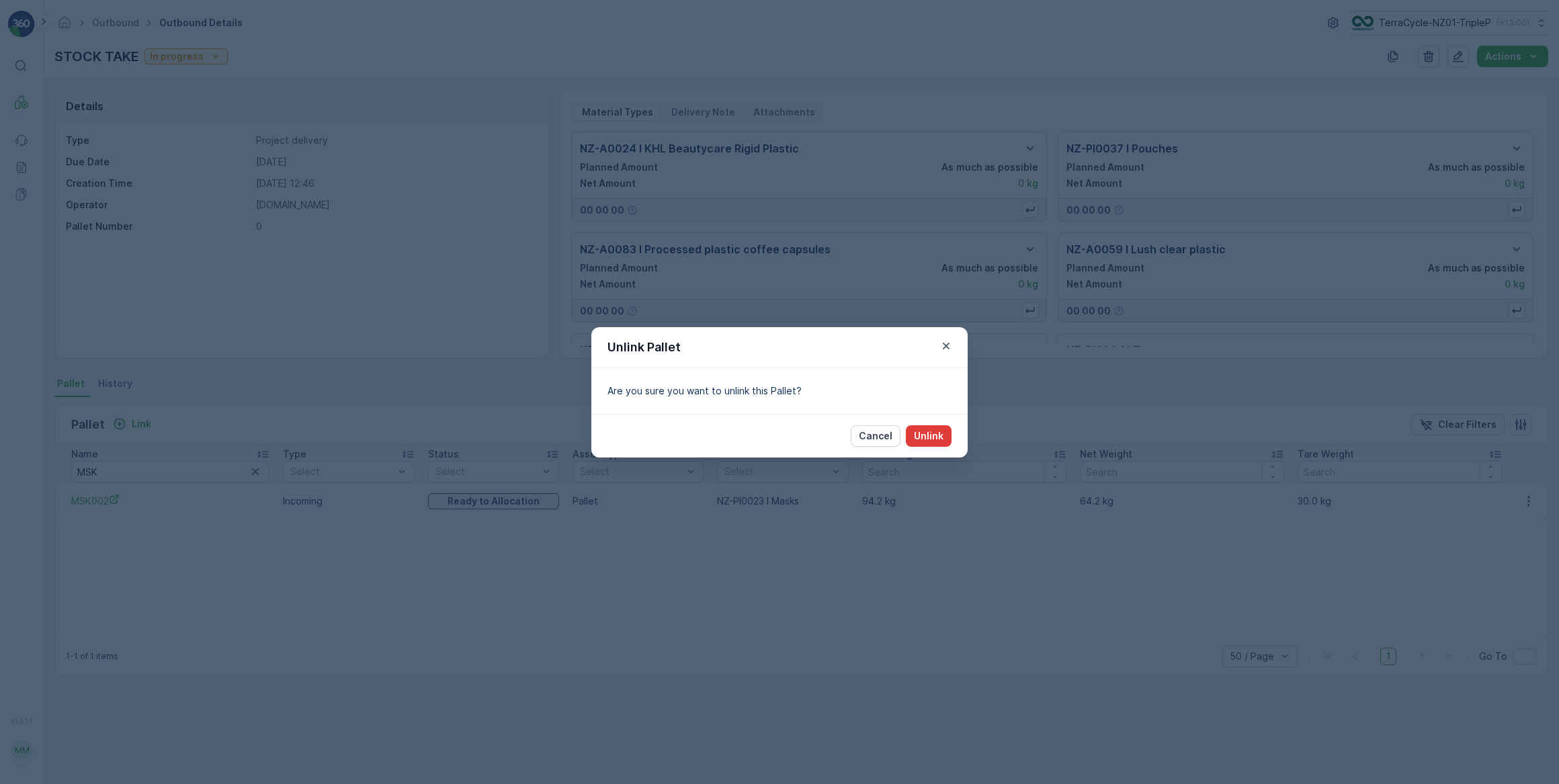
click at [930, 431] on p "Unlink" at bounding box center [929, 435] width 30 height 13
click at [885, 441] on p "Cancel" at bounding box center [875, 435] width 33 height 13
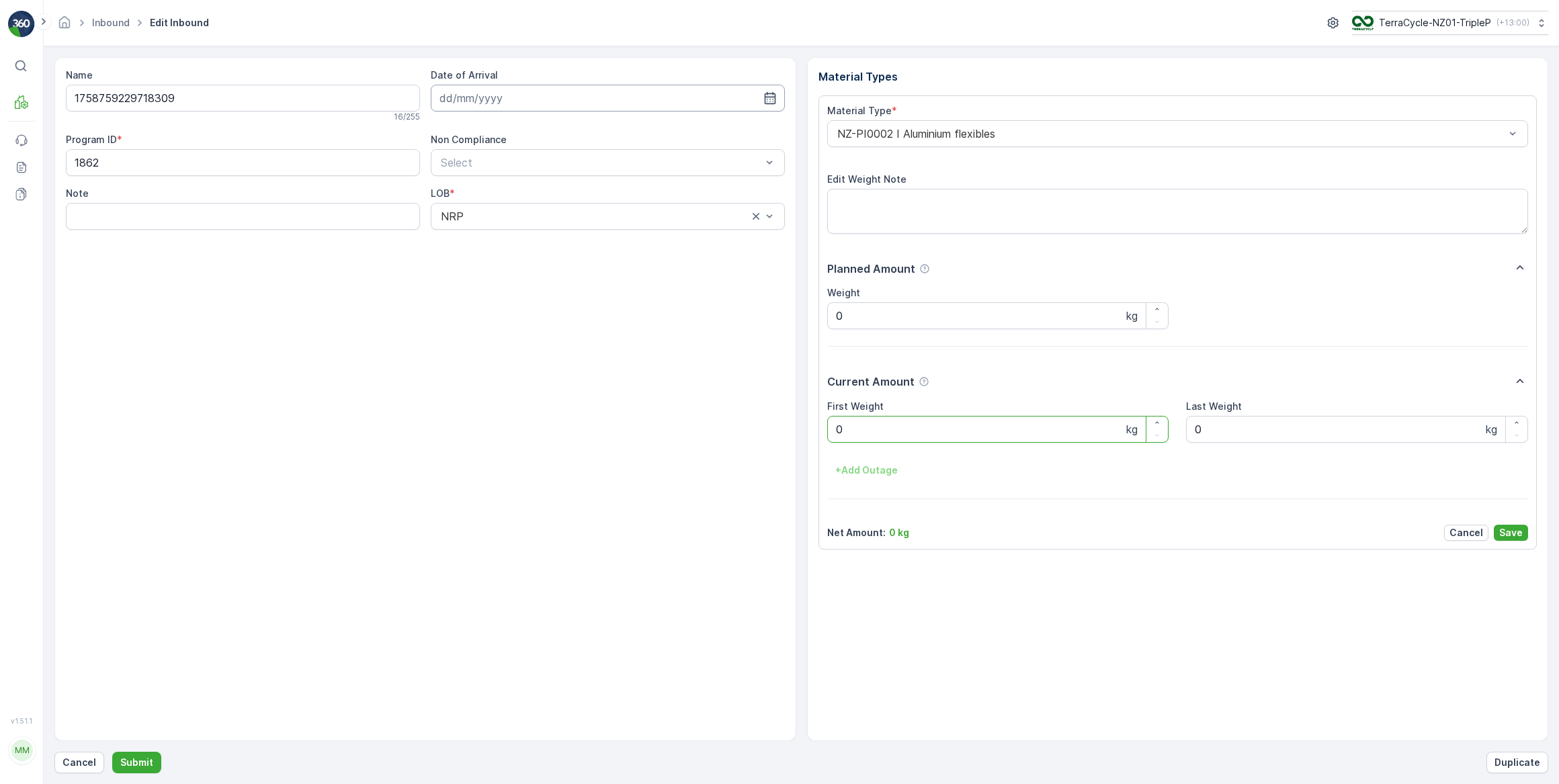
click at [528, 98] on input at bounding box center [607, 98] width 354 height 27
click at [526, 184] on div "1" at bounding box center [526, 183] width 22 height 22
type input "[DATE]"
drag, startPoint x: 896, startPoint y: 424, endPoint x: 867, endPoint y: 424, distance: 29.0
click at [889, 424] on Weight "0" at bounding box center [998, 429] width 342 height 27
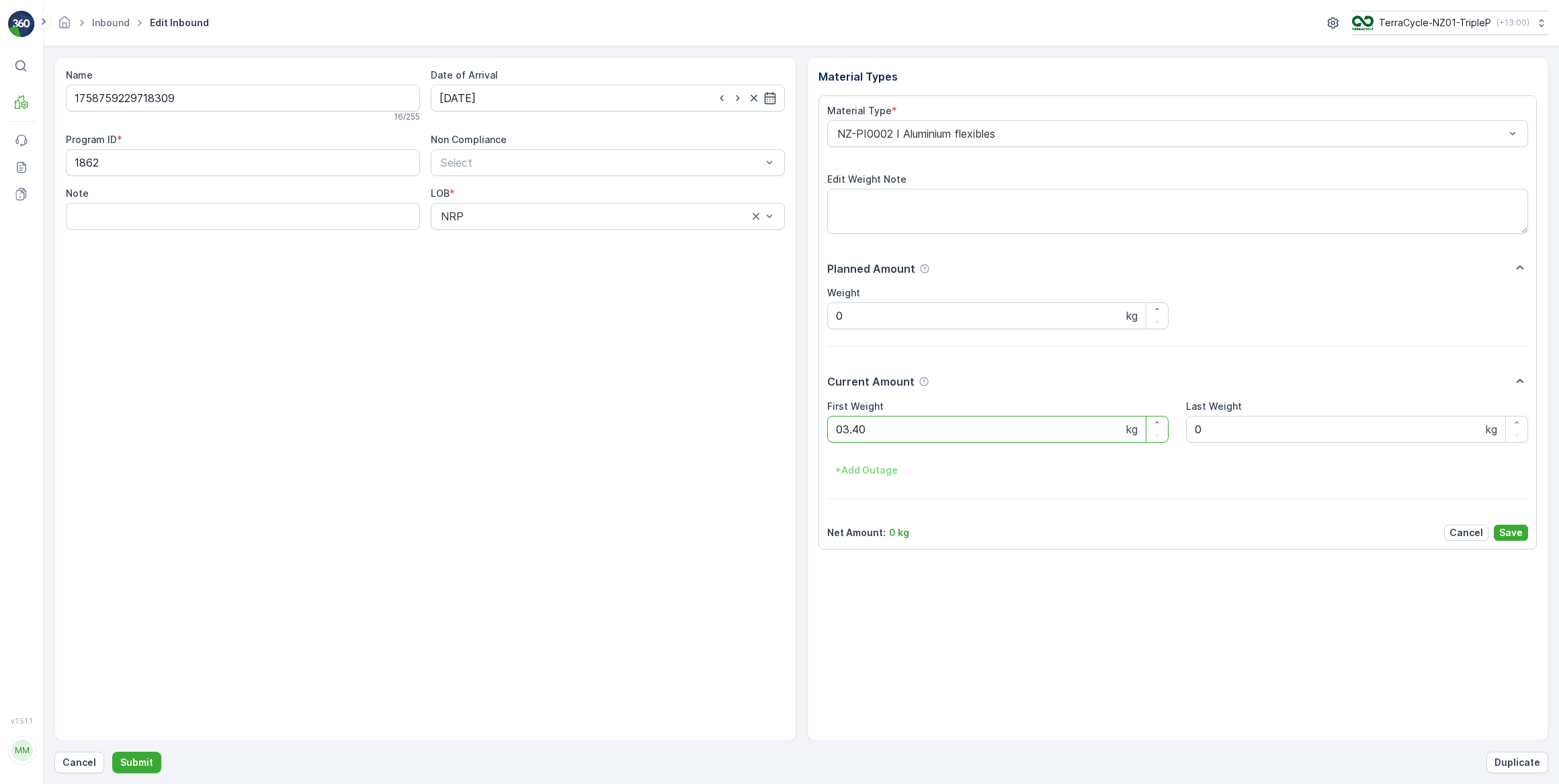
click at [112, 752] on button "Submit" at bounding box center [136, 763] width 49 height 22
click at [516, 100] on input at bounding box center [607, 98] width 354 height 27
click at [523, 184] on div "1" at bounding box center [526, 183] width 22 height 22
type input "01.10.2025"
drag, startPoint x: 891, startPoint y: 431, endPoint x: 823, endPoint y: 431, distance: 68.0
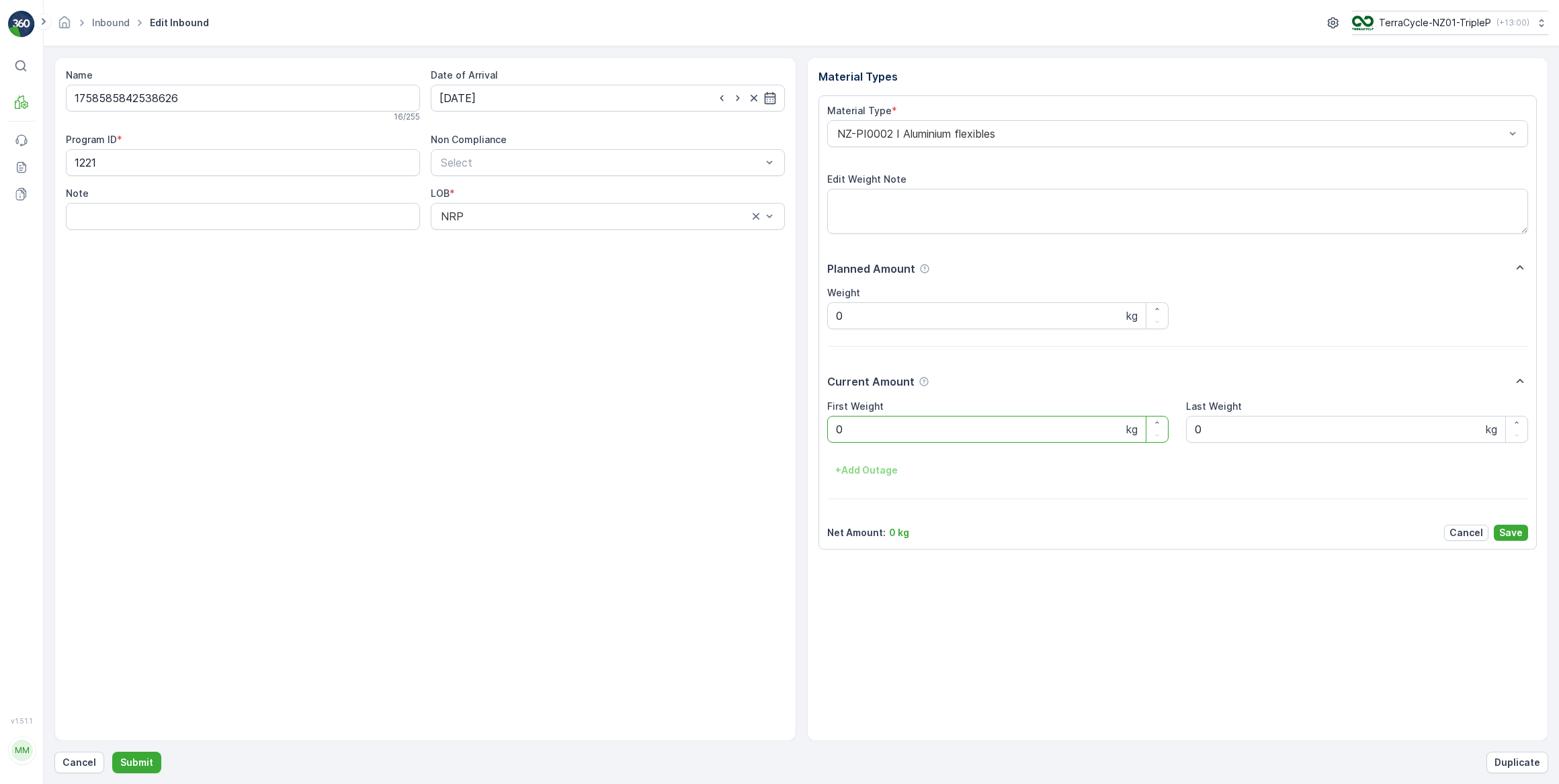
click at [891, 431] on Weight "0" at bounding box center [998, 429] width 342 height 27
click at [112, 752] on button "Submit" at bounding box center [136, 763] width 49 height 22
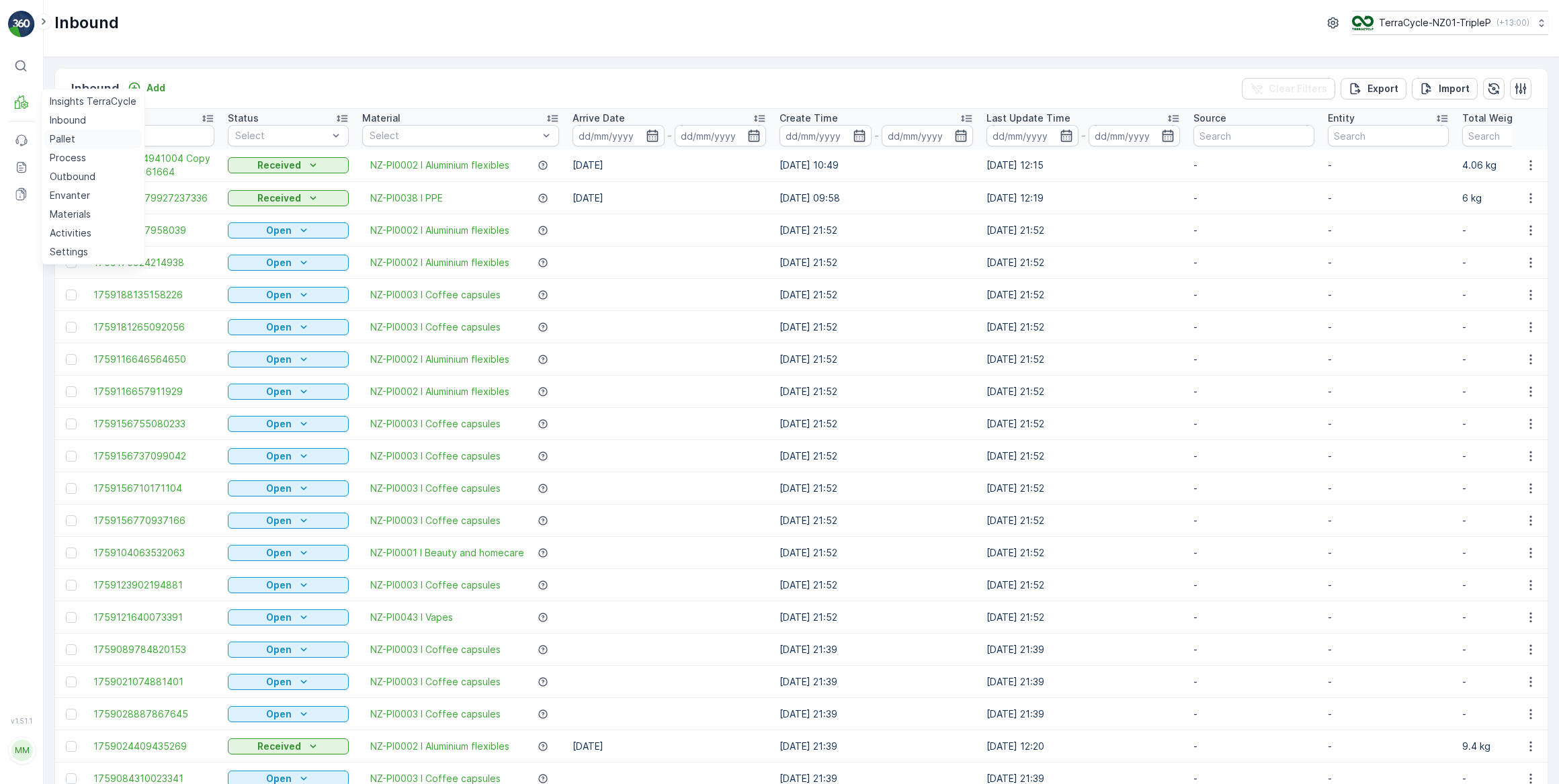
click at [71, 142] on p "Pallet" at bounding box center [62, 139] width 26 height 13
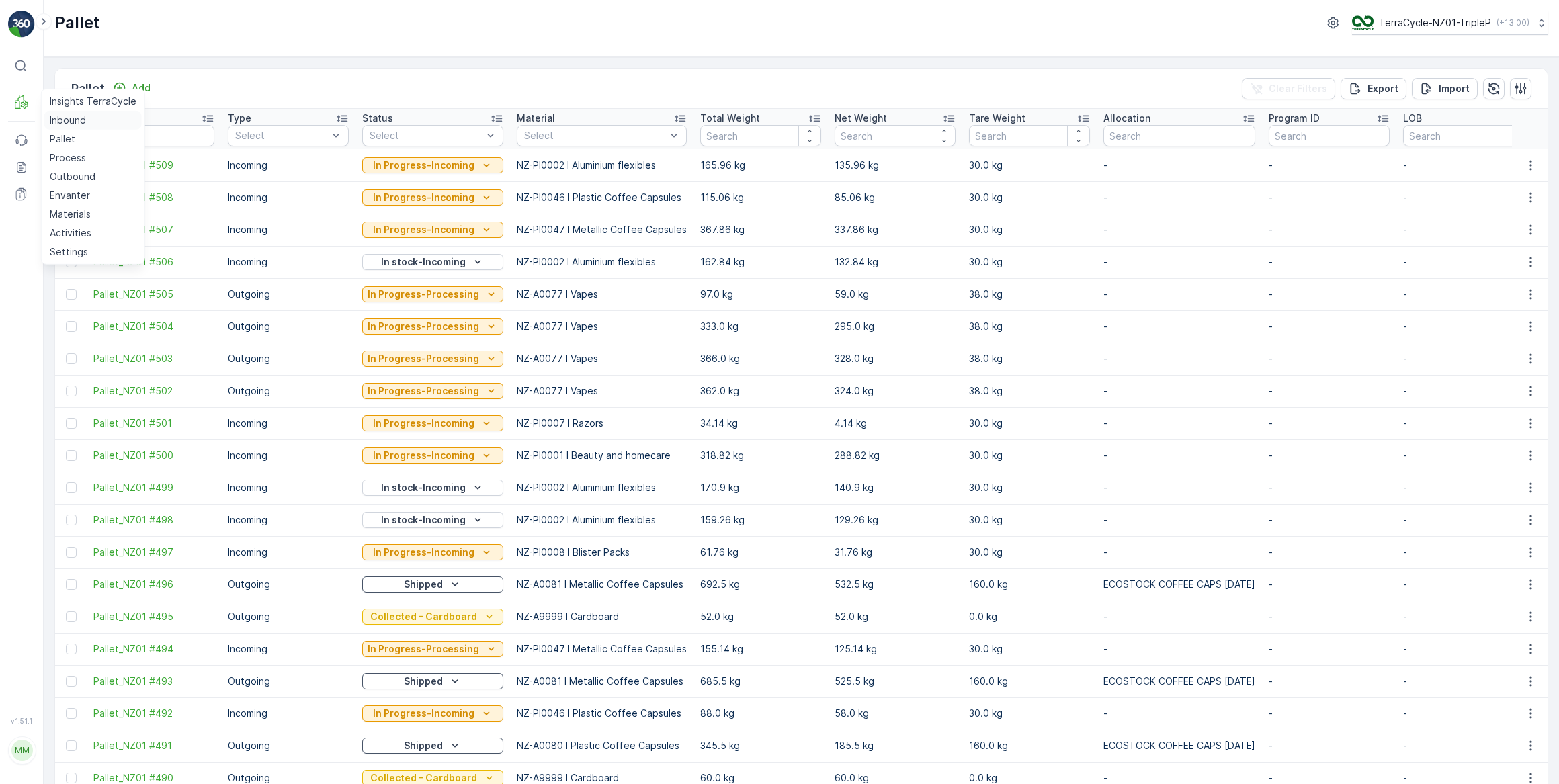
click at [75, 121] on p "Inbound" at bounding box center [68, 120] width 37 height 13
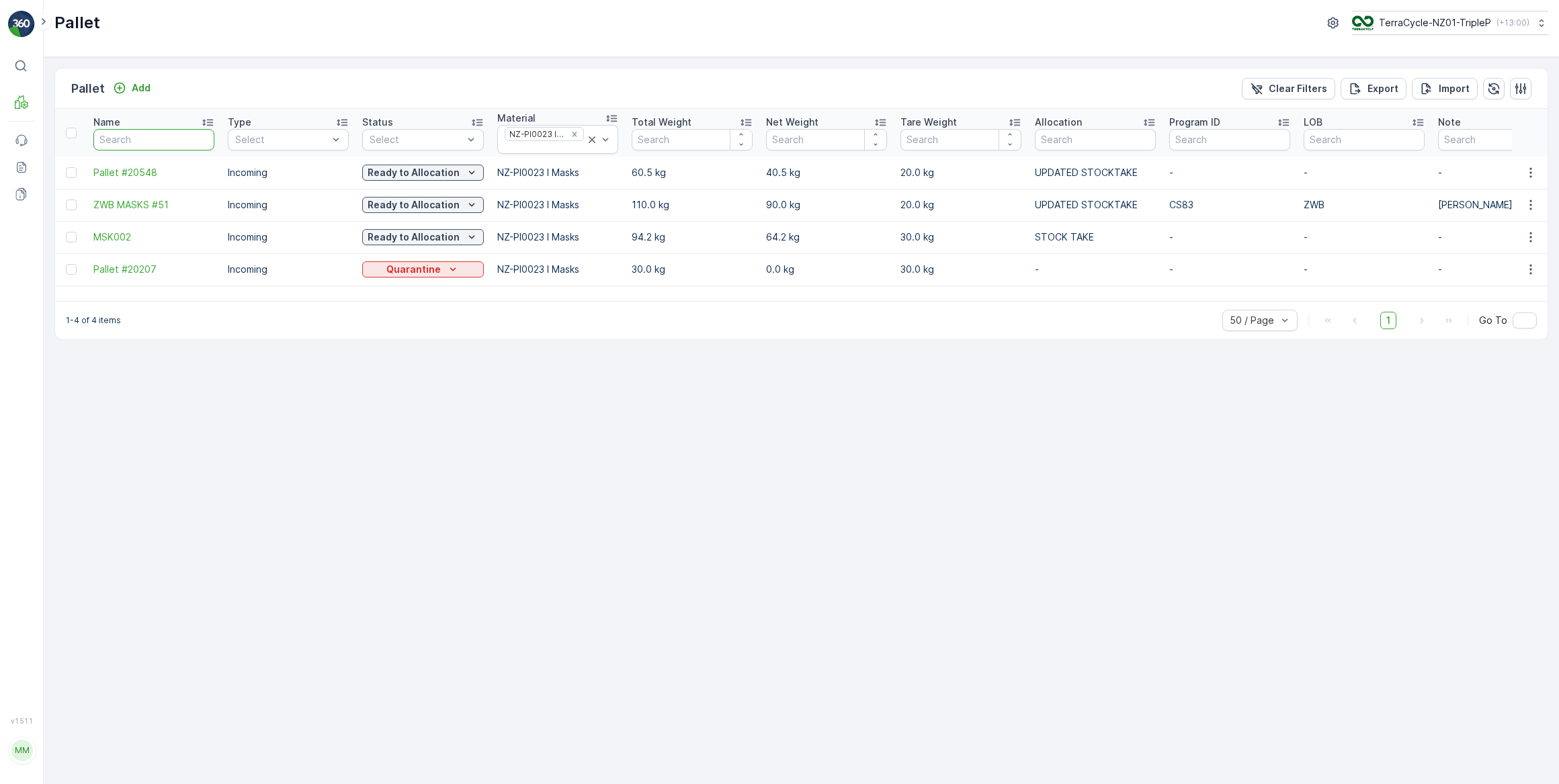
click at [123, 143] on input "text" at bounding box center [153, 140] width 121 height 22
type input "509"
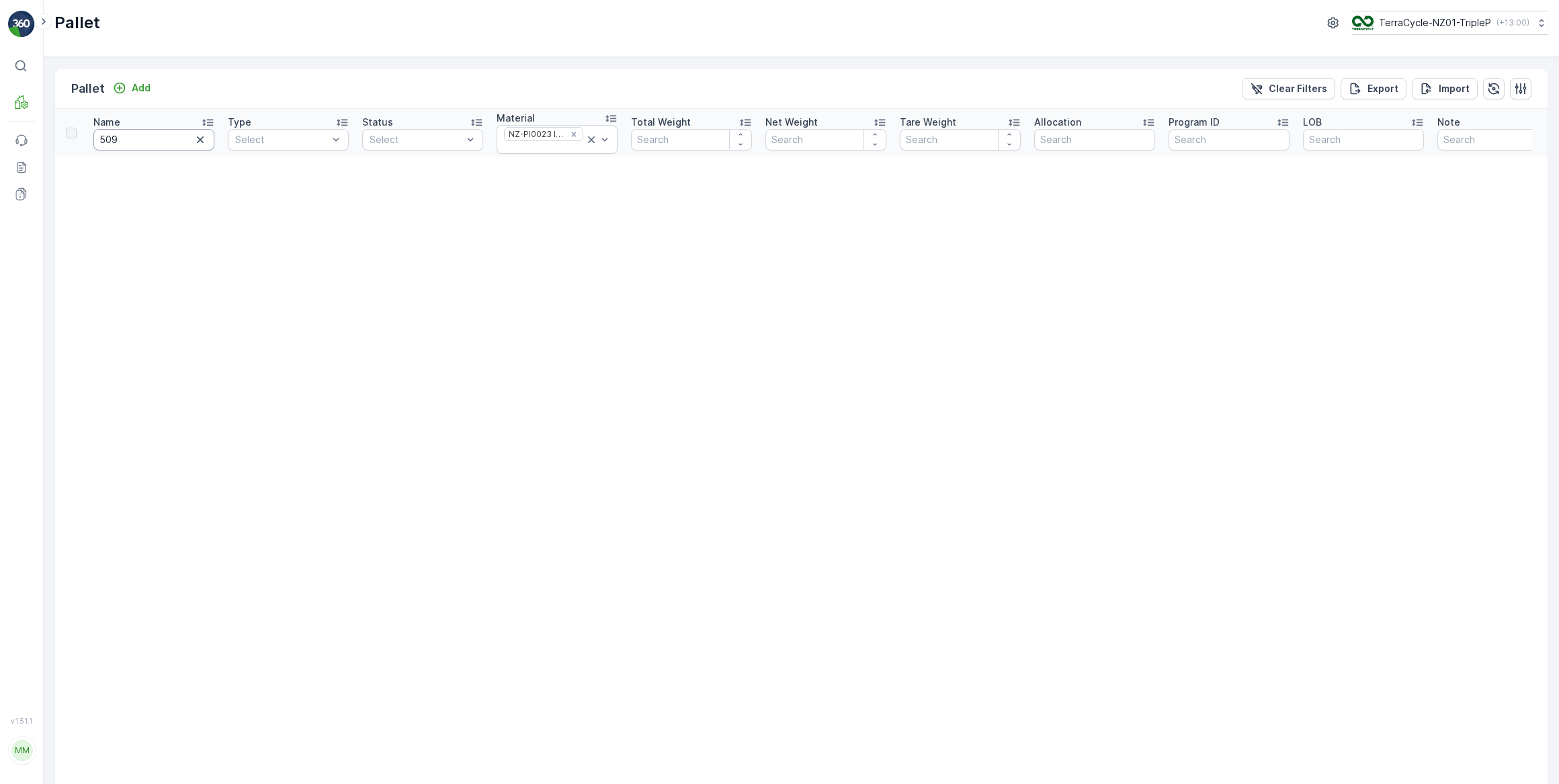
click at [133, 130] on input "509" at bounding box center [153, 140] width 121 height 22
click at [587, 139] on icon at bounding box center [591, 139] width 13 height 13
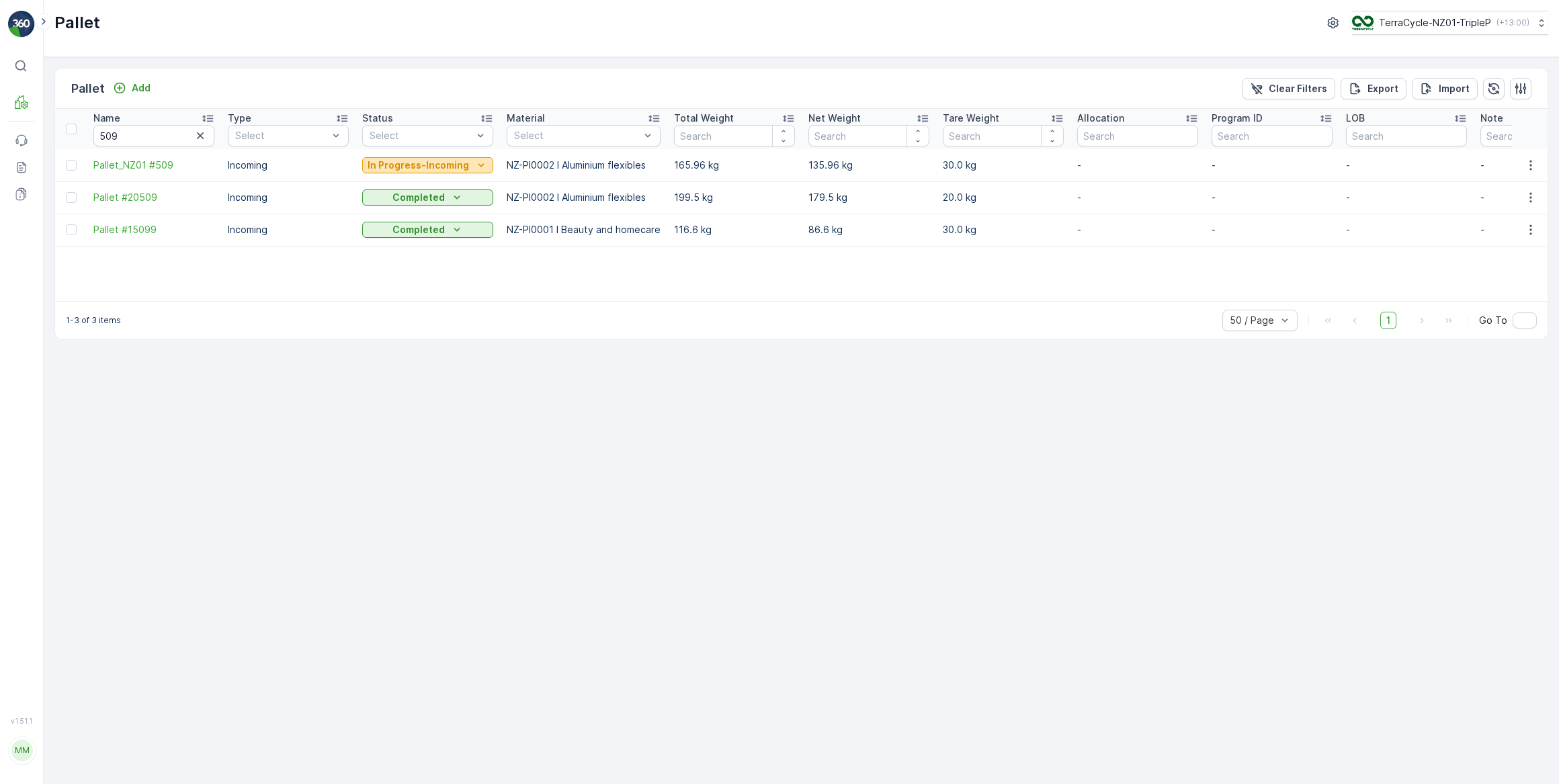
click at [465, 169] on div "In Progress-Incoming" at bounding box center [428, 165] width 120 height 13
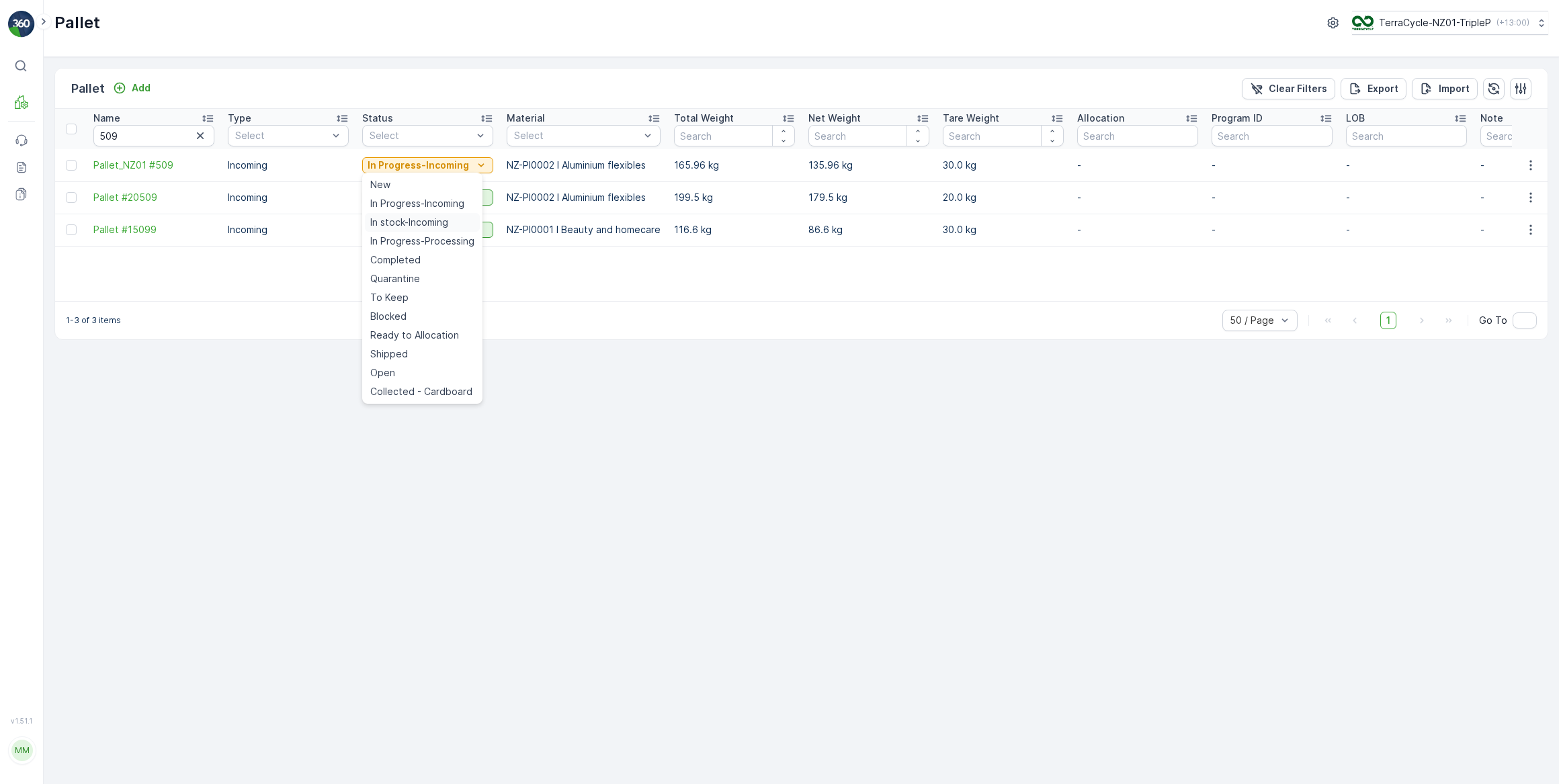
click at [408, 223] on span "In stock-Incoming" at bounding box center [410, 222] width 78 height 13
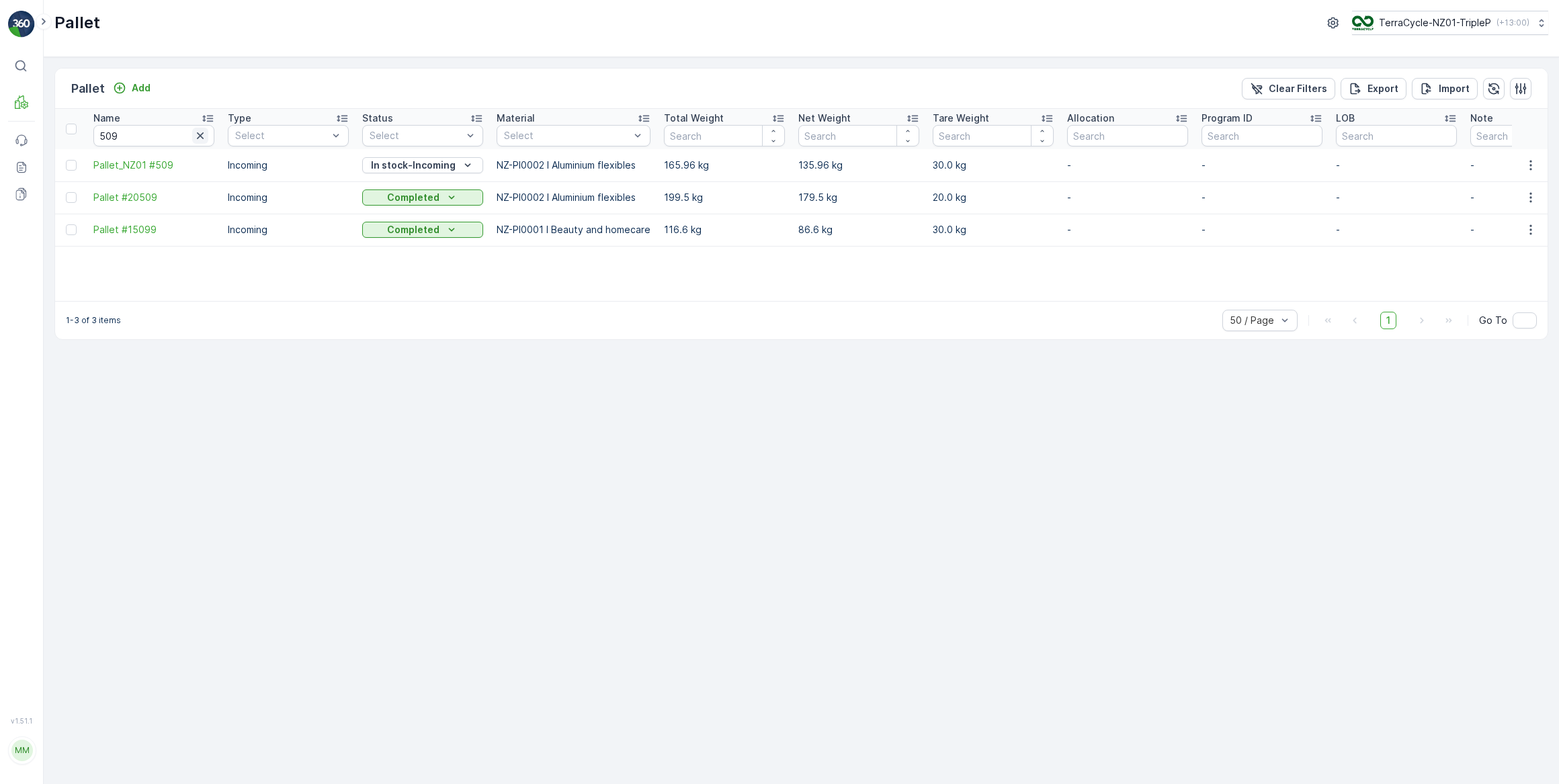
click at [199, 132] on icon "button" at bounding box center [200, 135] width 13 height 13
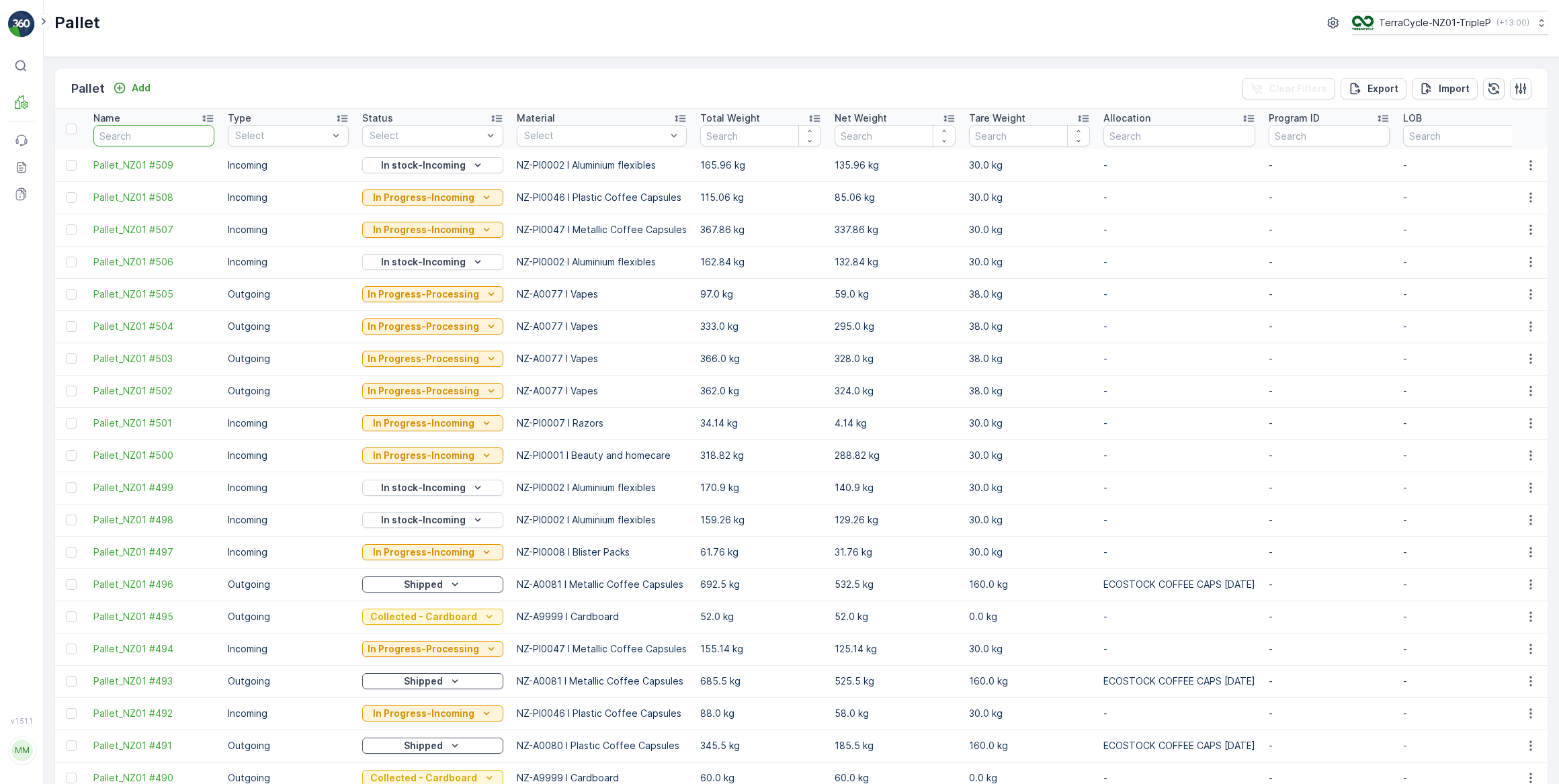
click at [160, 134] on input "text" at bounding box center [153, 136] width 121 height 22
type input "500"
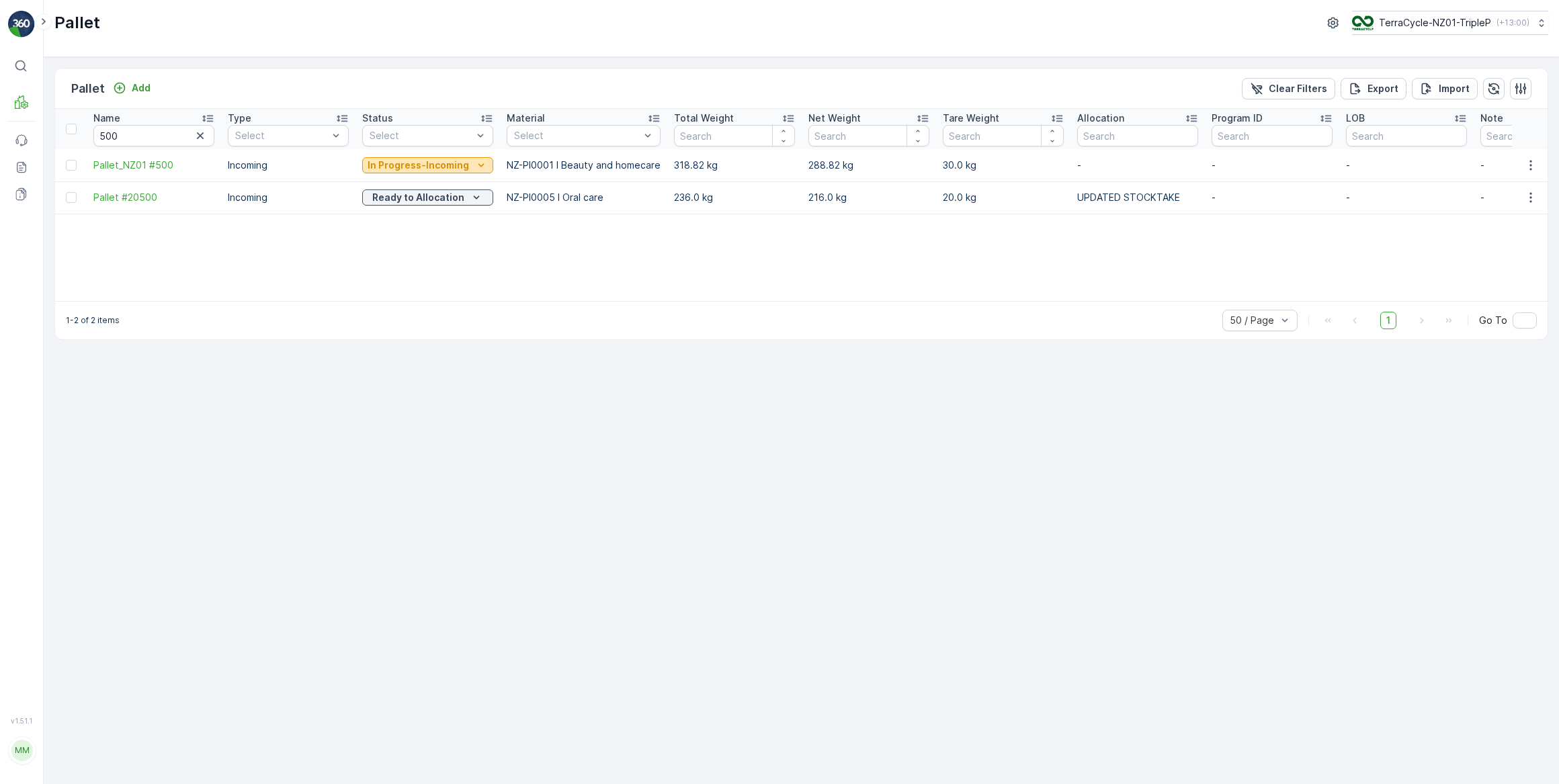
click at [414, 167] on p "In Progress-Incoming" at bounding box center [418, 165] width 101 height 13
click at [414, 223] on span "In stock-Incoming" at bounding box center [410, 222] width 78 height 13
click at [200, 133] on icon "button" at bounding box center [200, 135] width 13 height 13
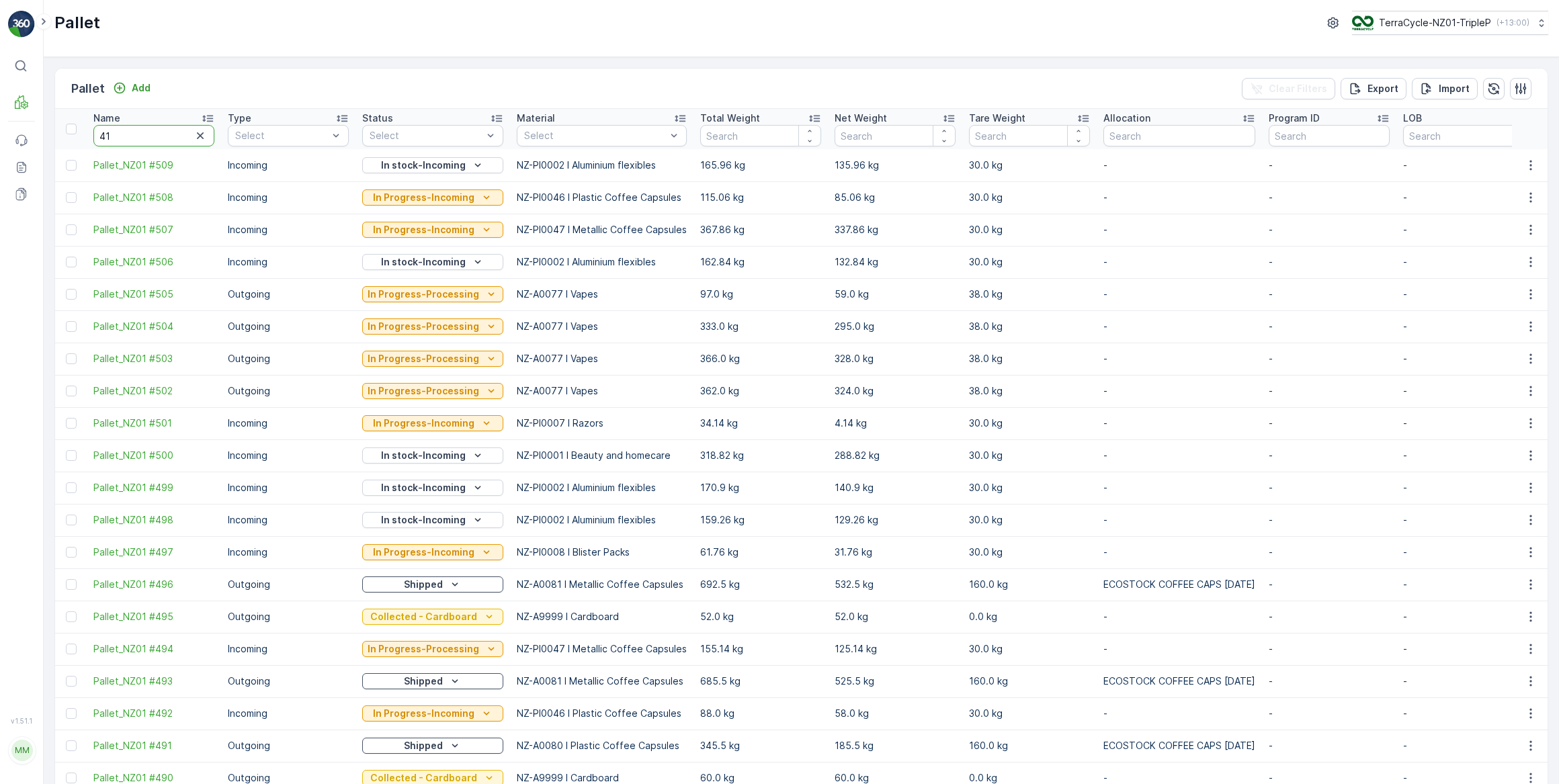
type input "410"
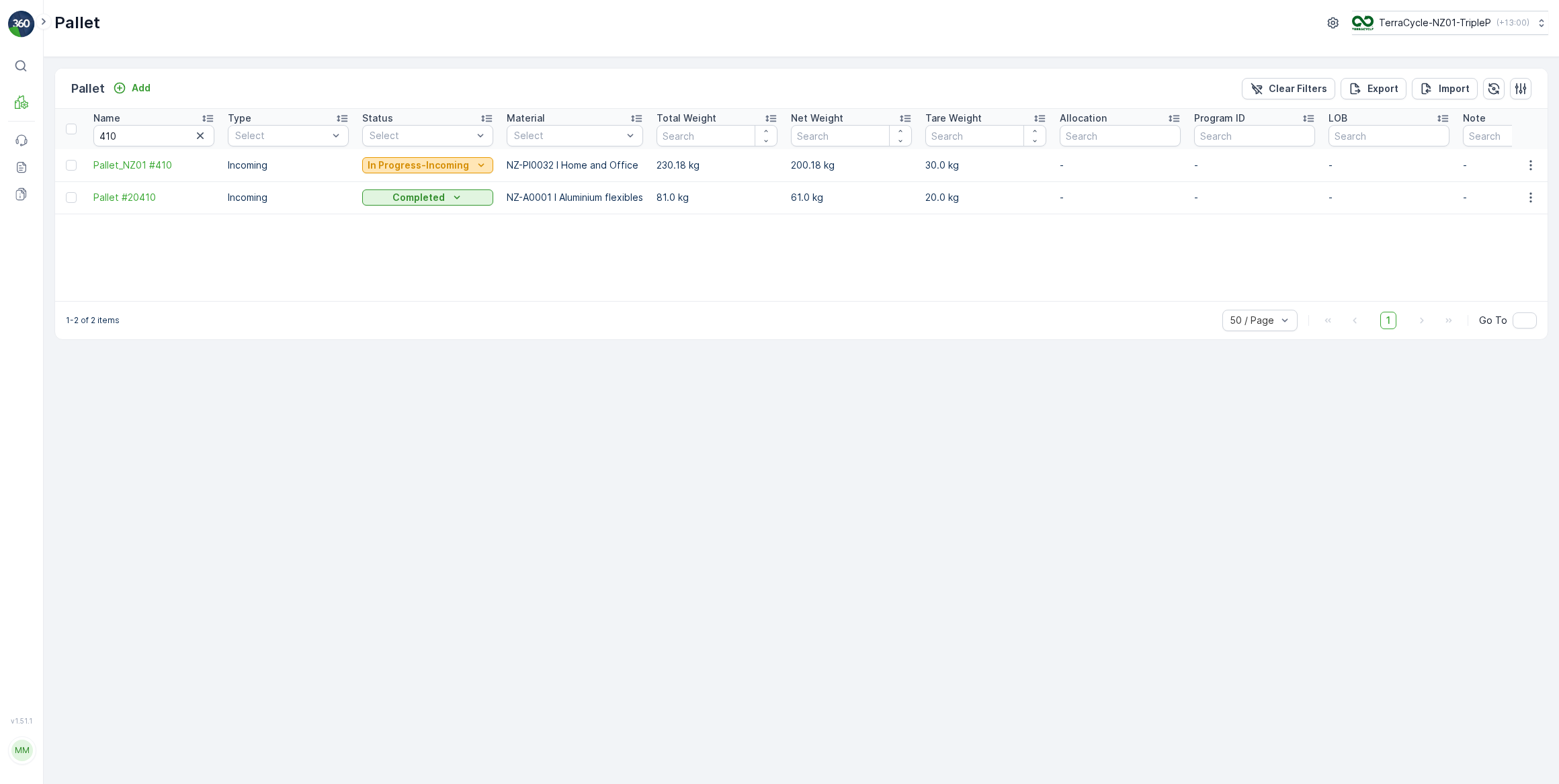
click at [397, 162] on p "In Progress-Incoming" at bounding box center [418, 165] width 101 height 13
click at [420, 223] on span "In stock-Incoming" at bounding box center [410, 222] width 78 height 13
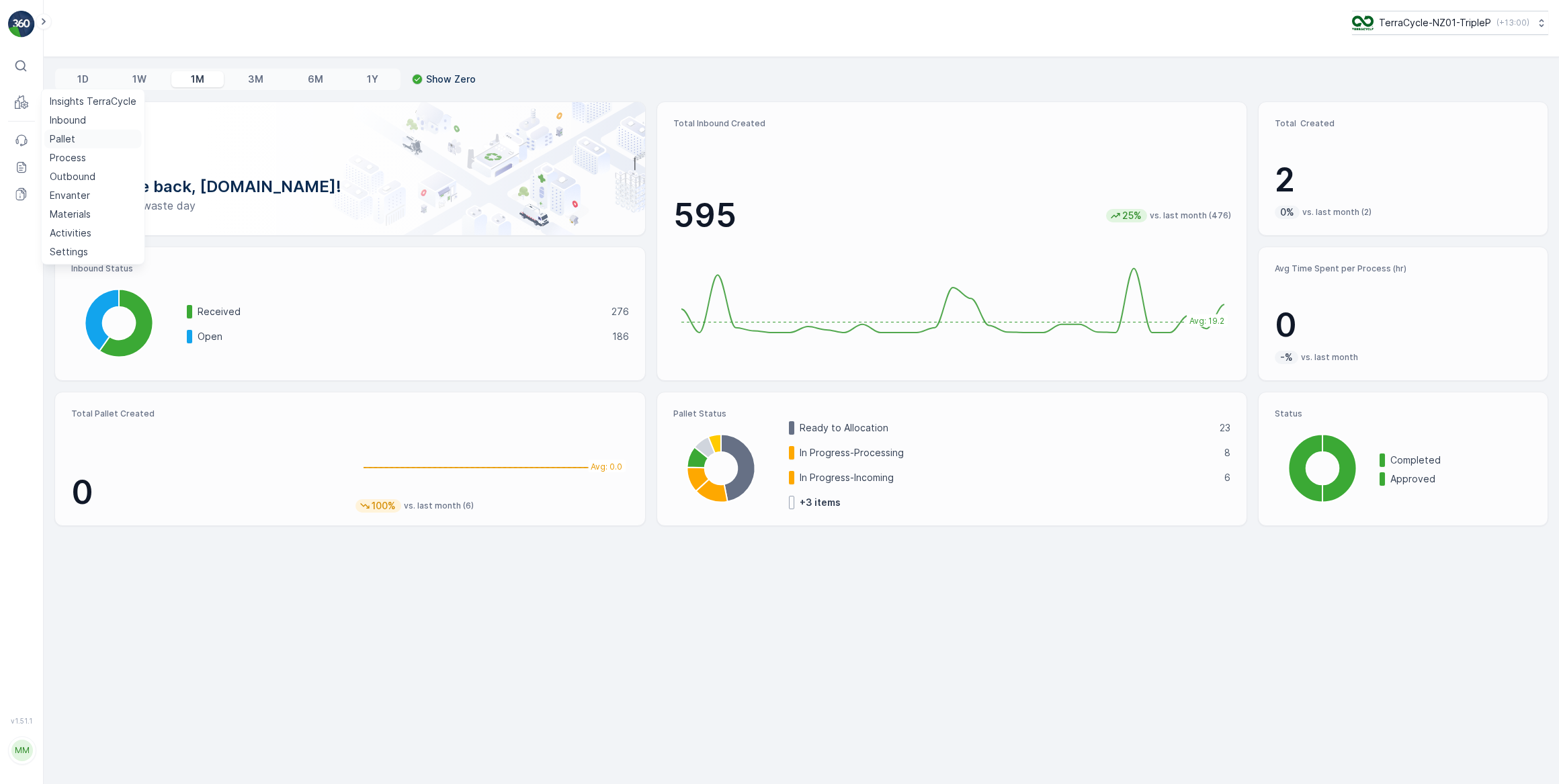
click at [63, 141] on p "Pallet" at bounding box center [62, 139] width 26 height 13
